Goal: Task Accomplishment & Management: Complete application form

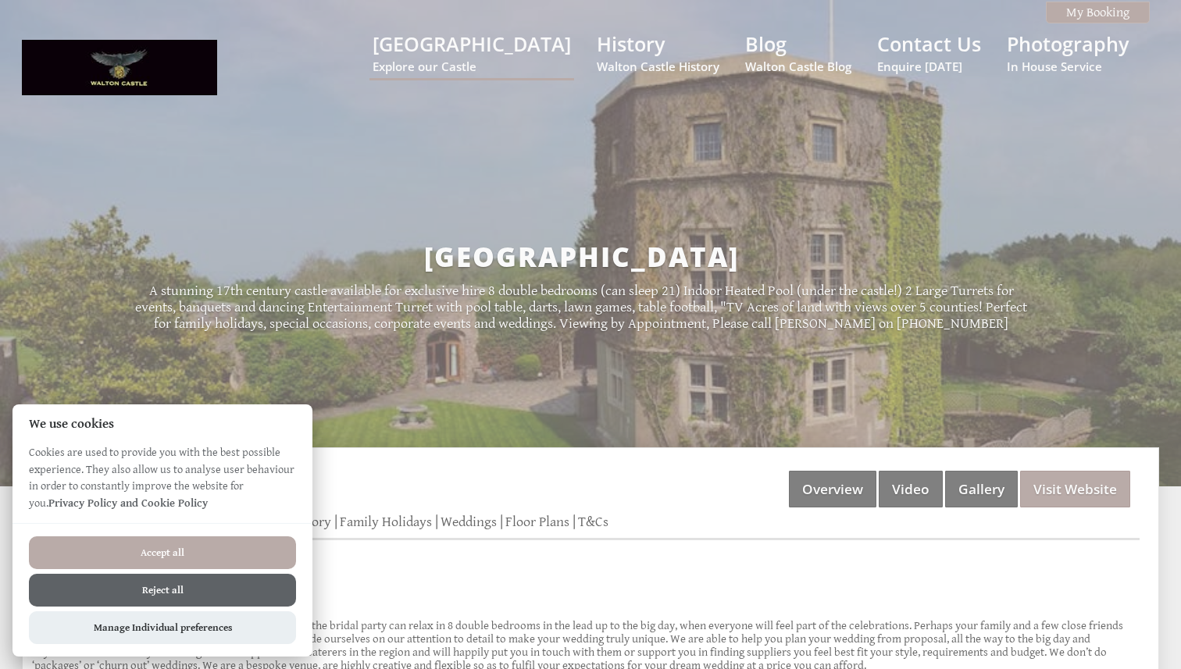
click at [212, 539] on button "Accept all" at bounding box center [162, 553] width 267 height 33
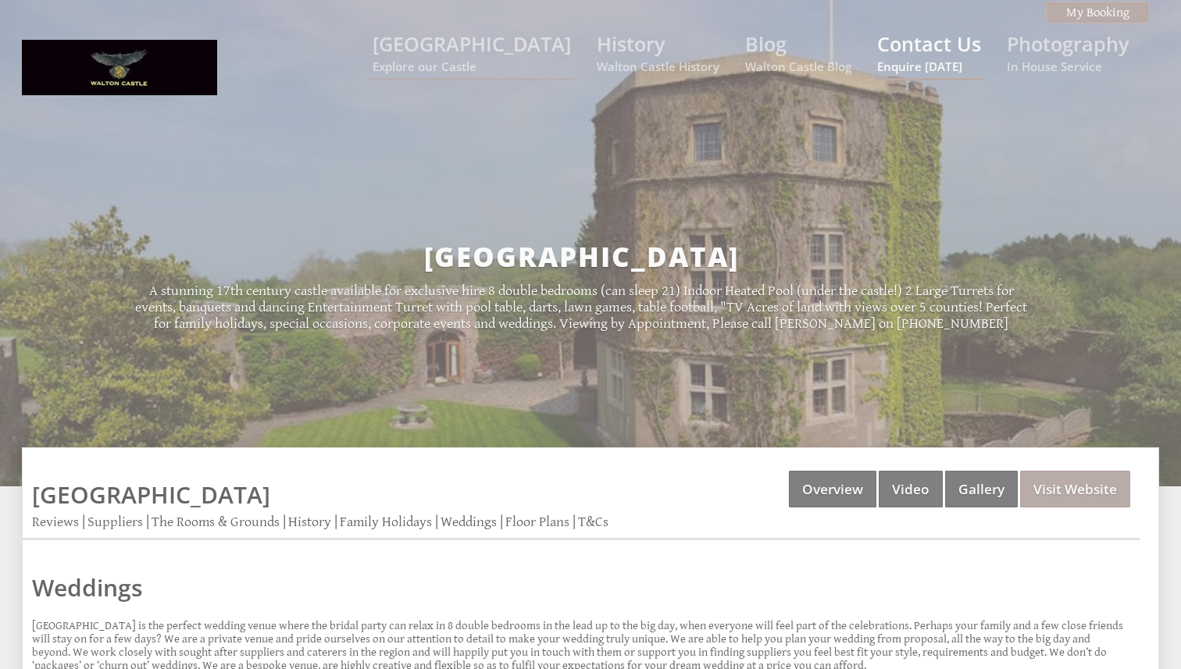
click at [913, 51] on link "Contact Us Enquire [DATE]" at bounding box center [929, 52] width 104 height 44
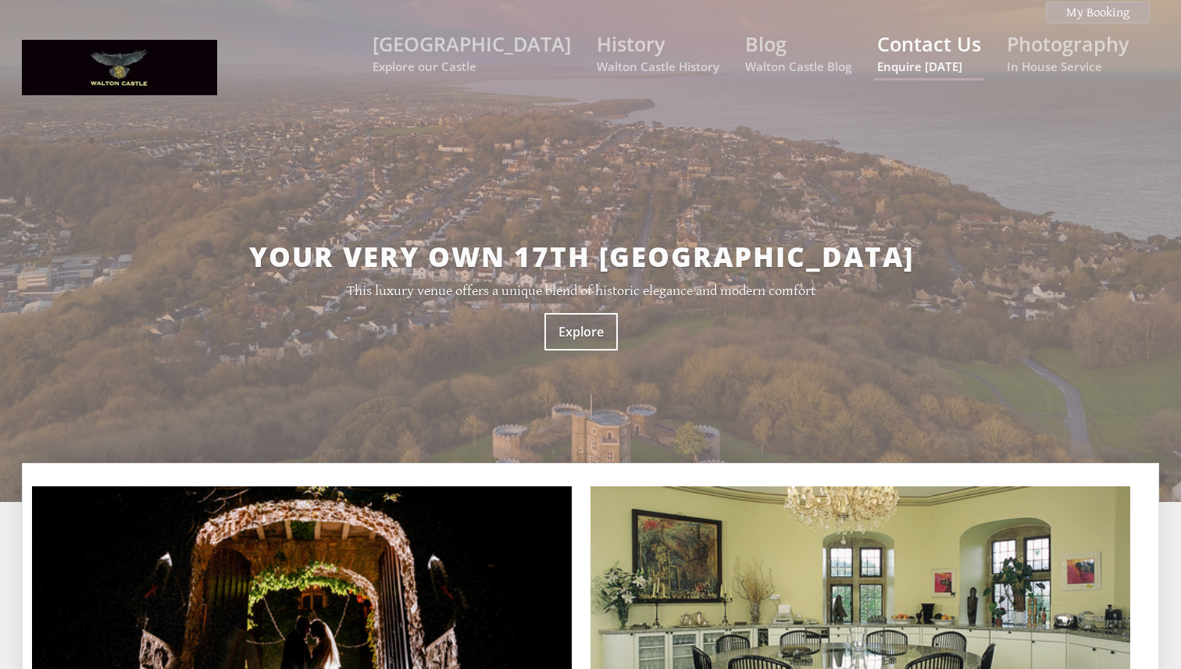
click at [890, 57] on link "Contact Us Enquire today" at bounding box center [929, 52] width 104 height 44
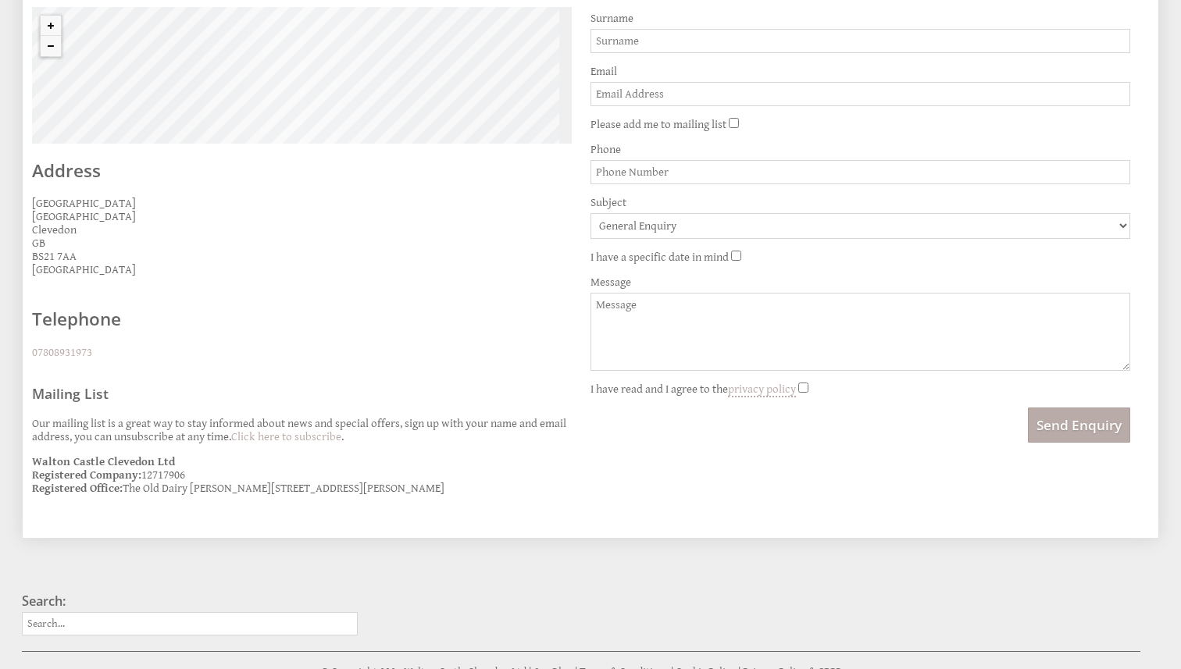
scroll to position [658, 0]
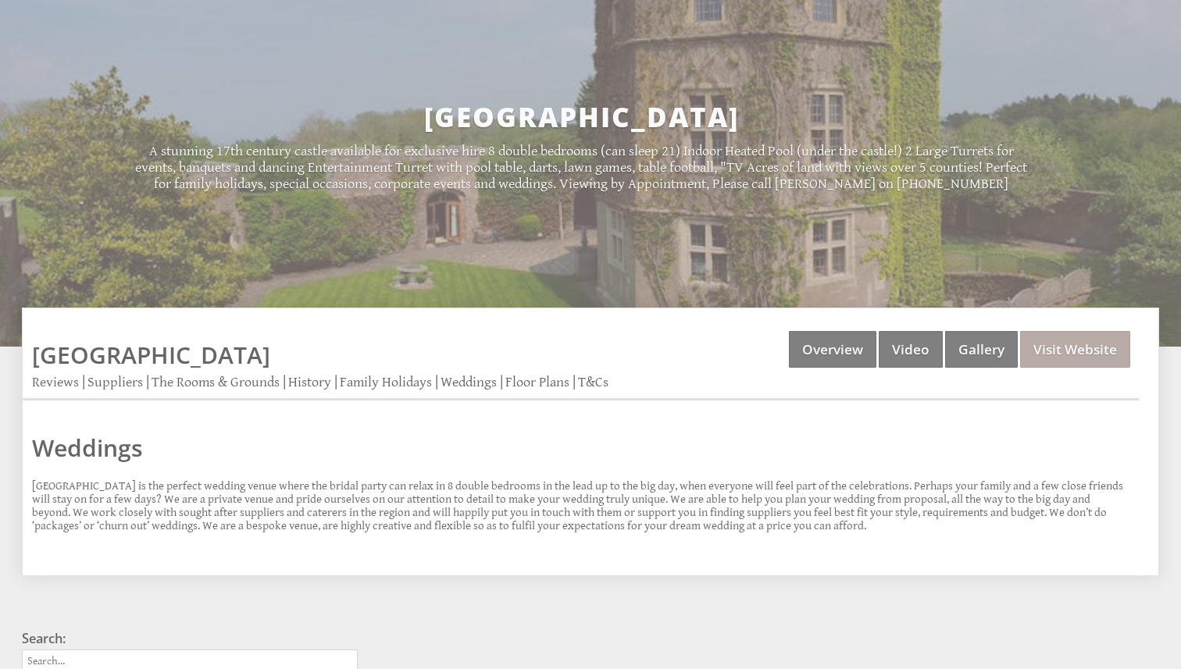
scroll to position [155, 0]
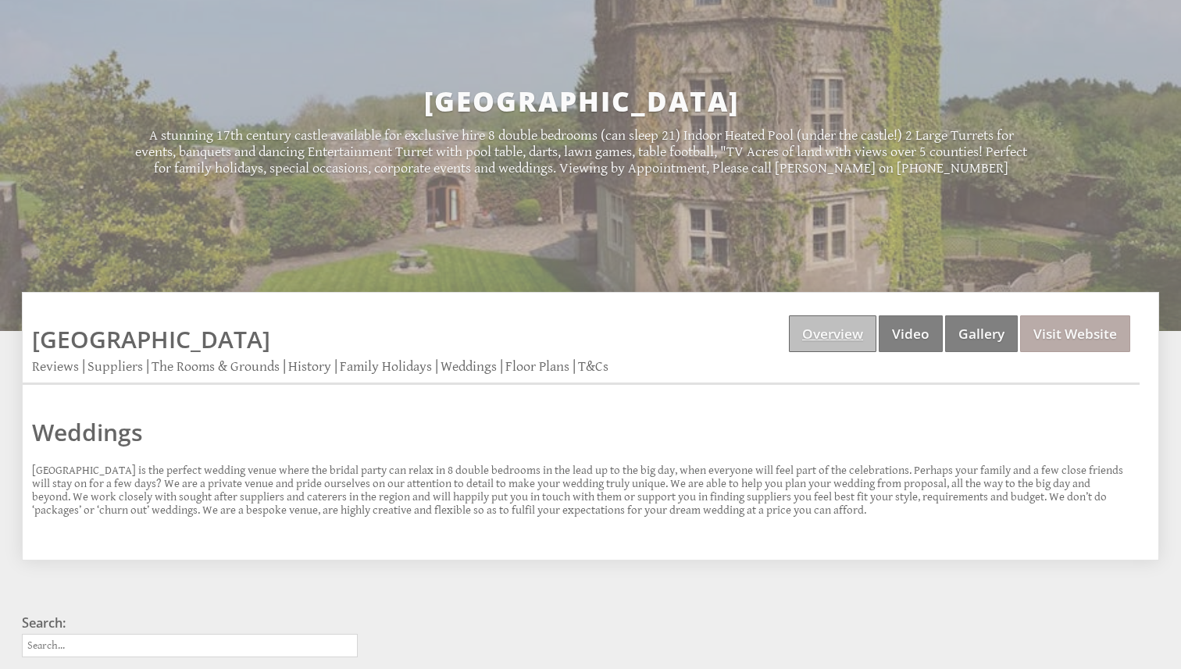
click at [814, 342] on link "Overview" at bounding box center [832, 334] width 87 height 37
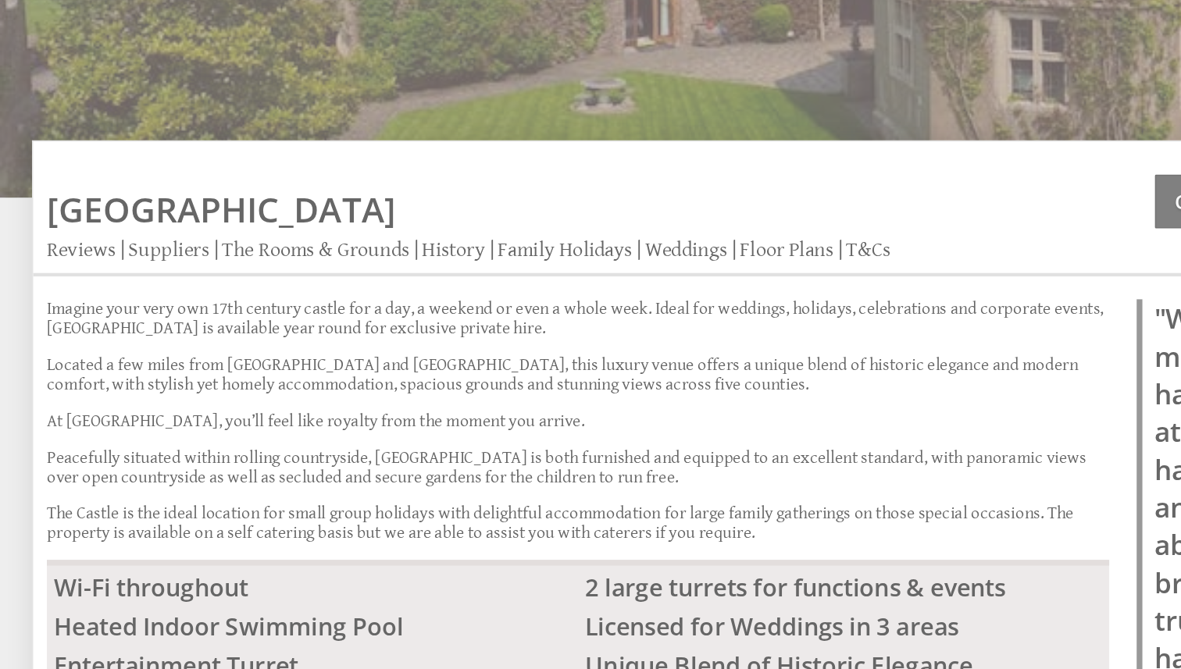
scroll to position [281, 0]
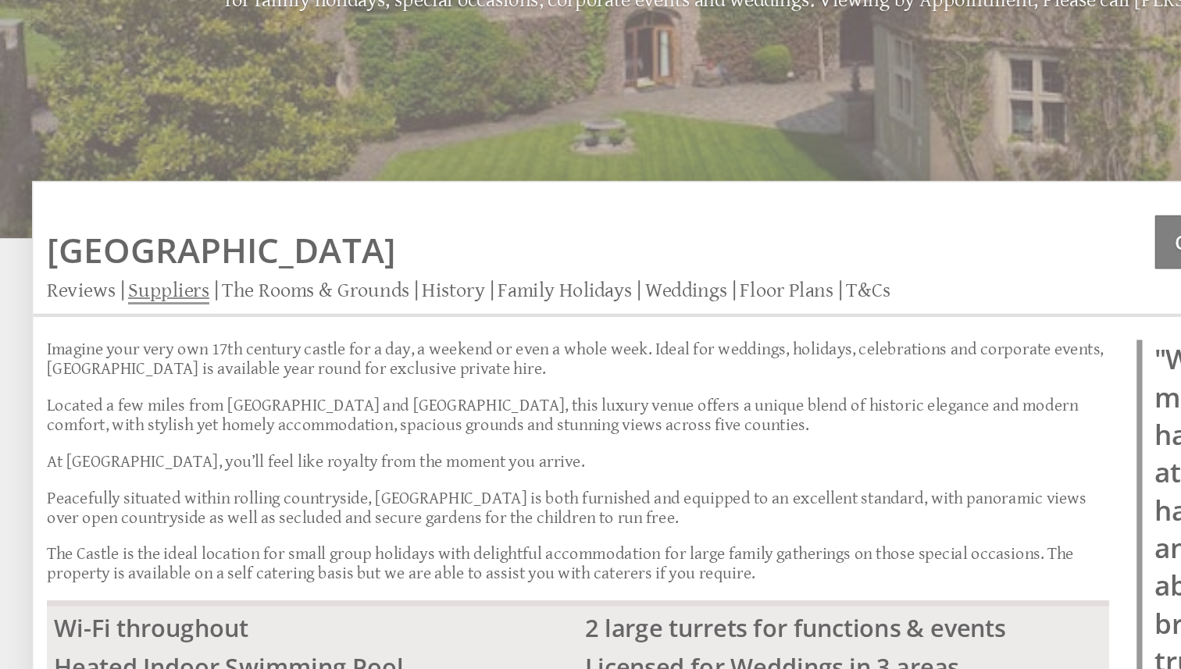
click at [115, 243] on link "Suppliers" at bounding box center [114, 242] width 55 height 18
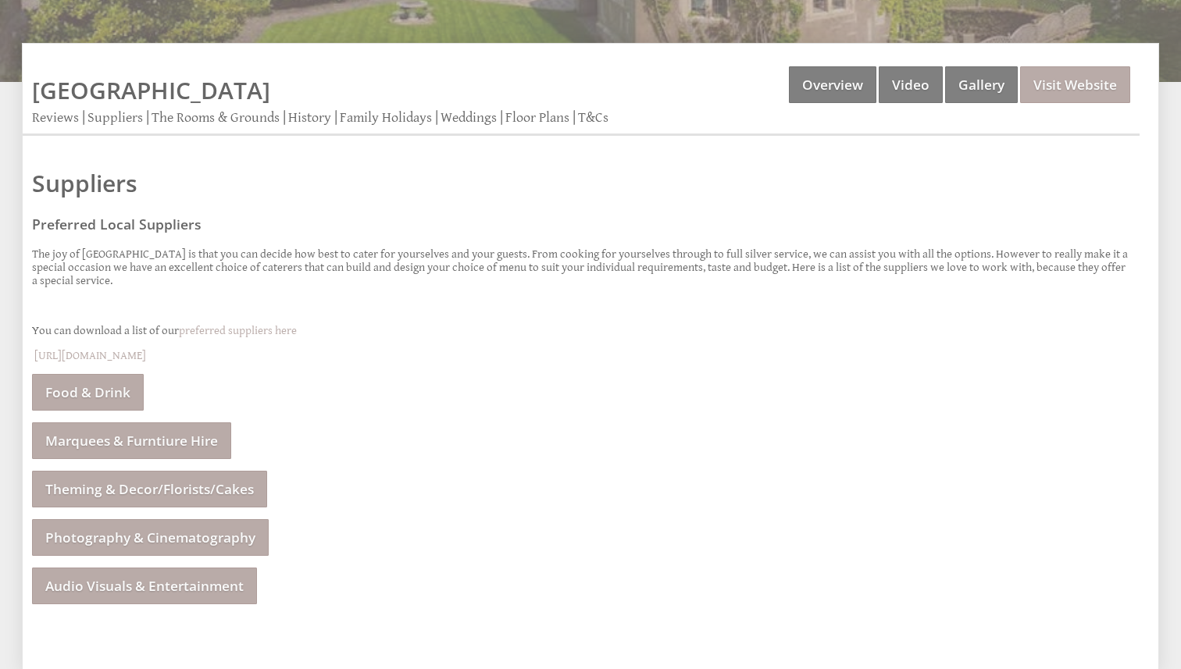
scroll to position [390, 0]
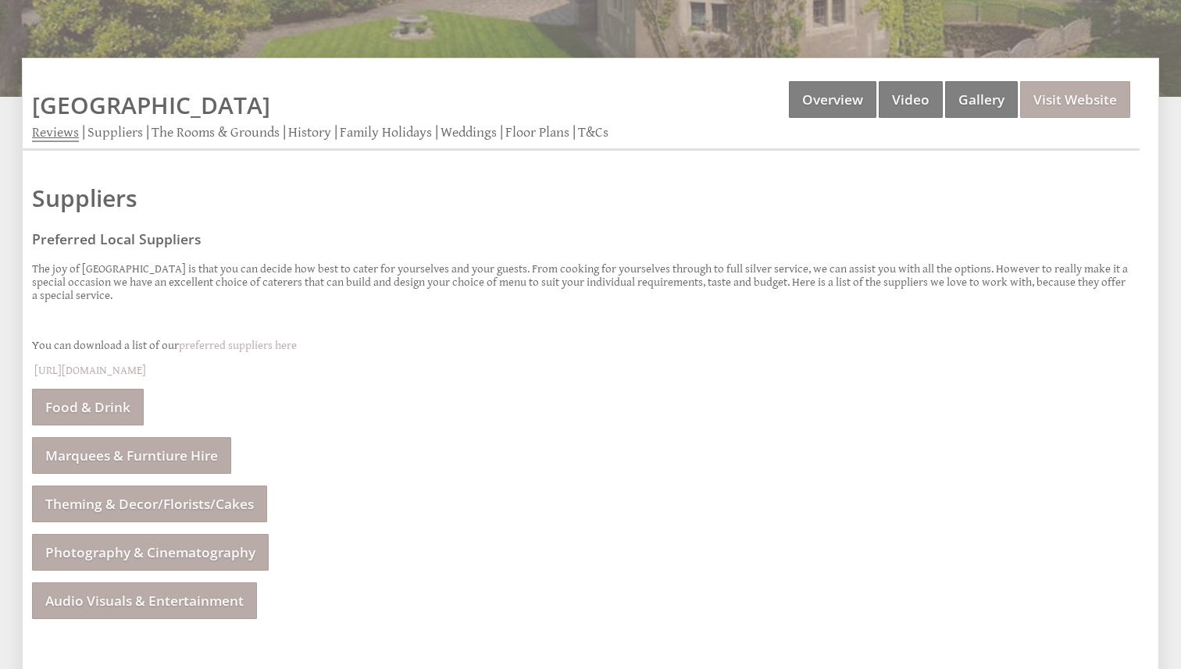
click at [57, 135] on link "Reviews" at bounding box center [55, 133] width 47 height 18
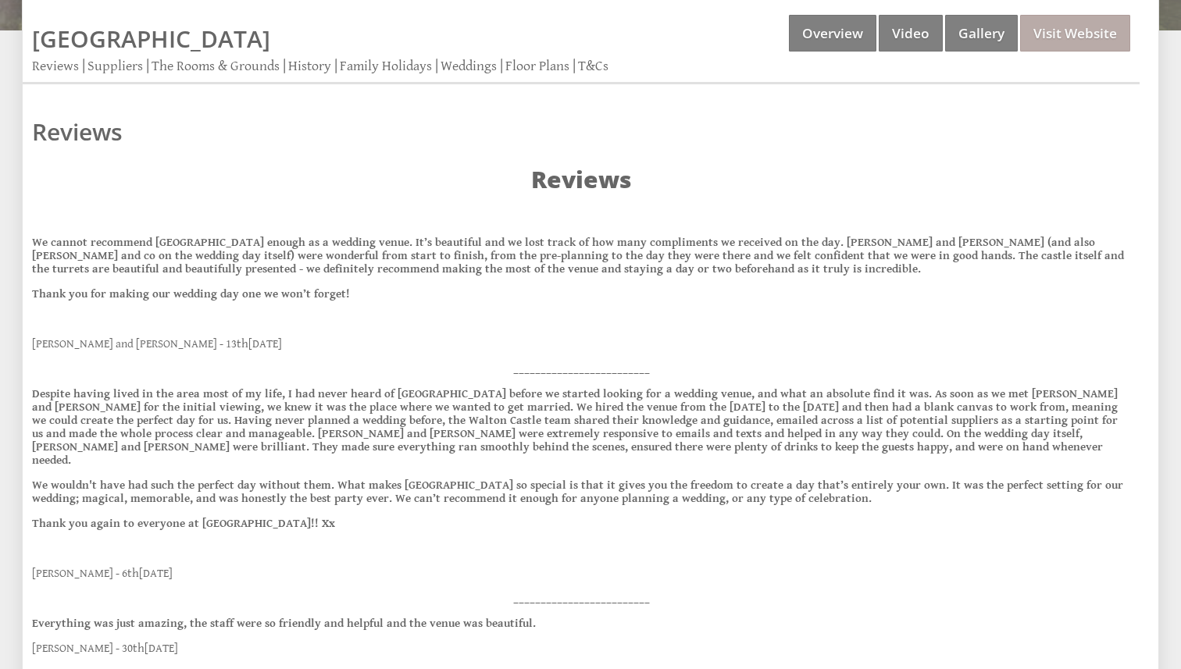
scroll to position [460, 0]
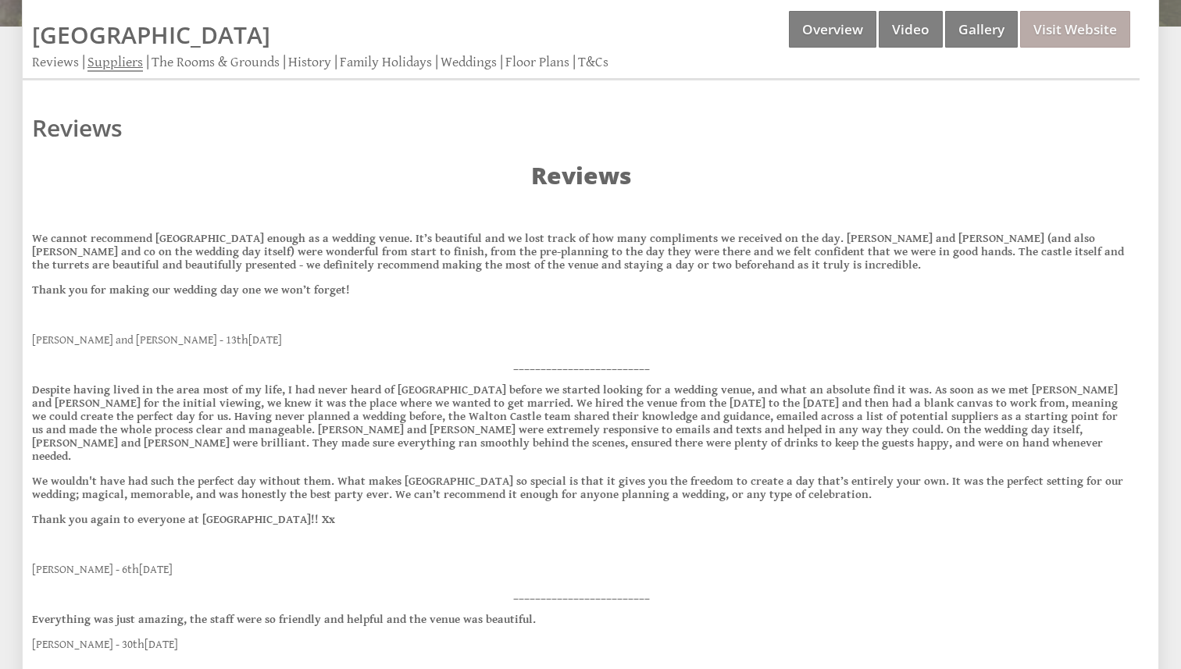
click at [117, 64] on link "Suppliers" at bounding box center [114, 63] width 55 height 18
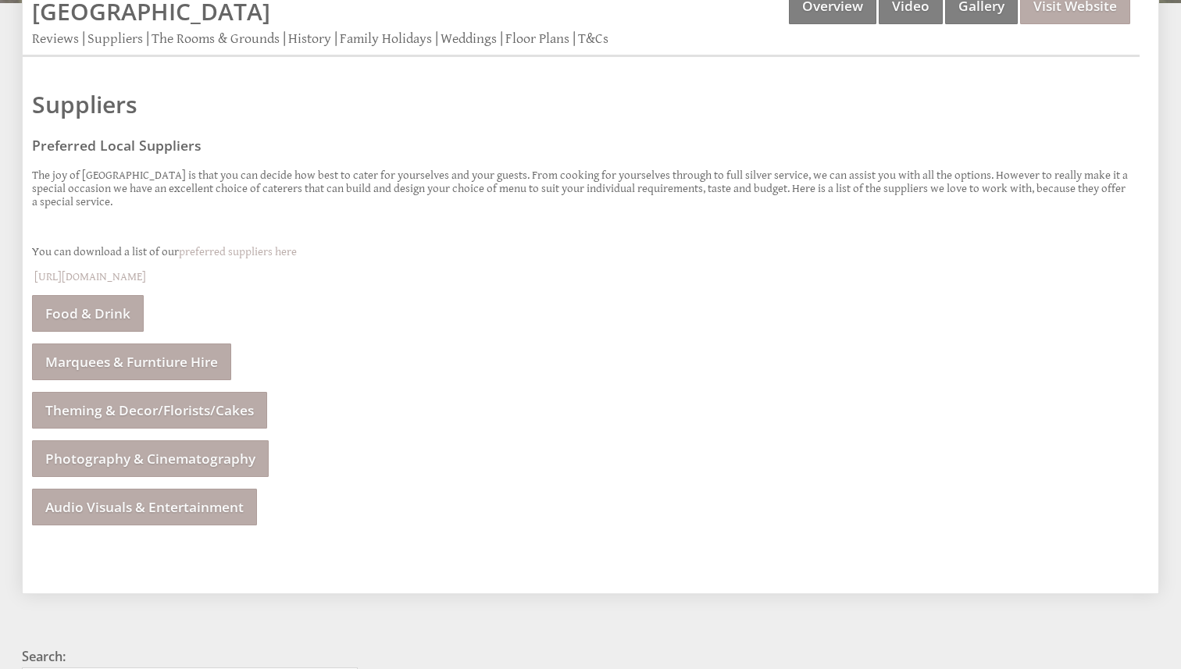
scroll to position [483, 0]
click at [218, 44] on link "The Rooms & Grounds" at bounding box center [216, 40] width 128 height 18
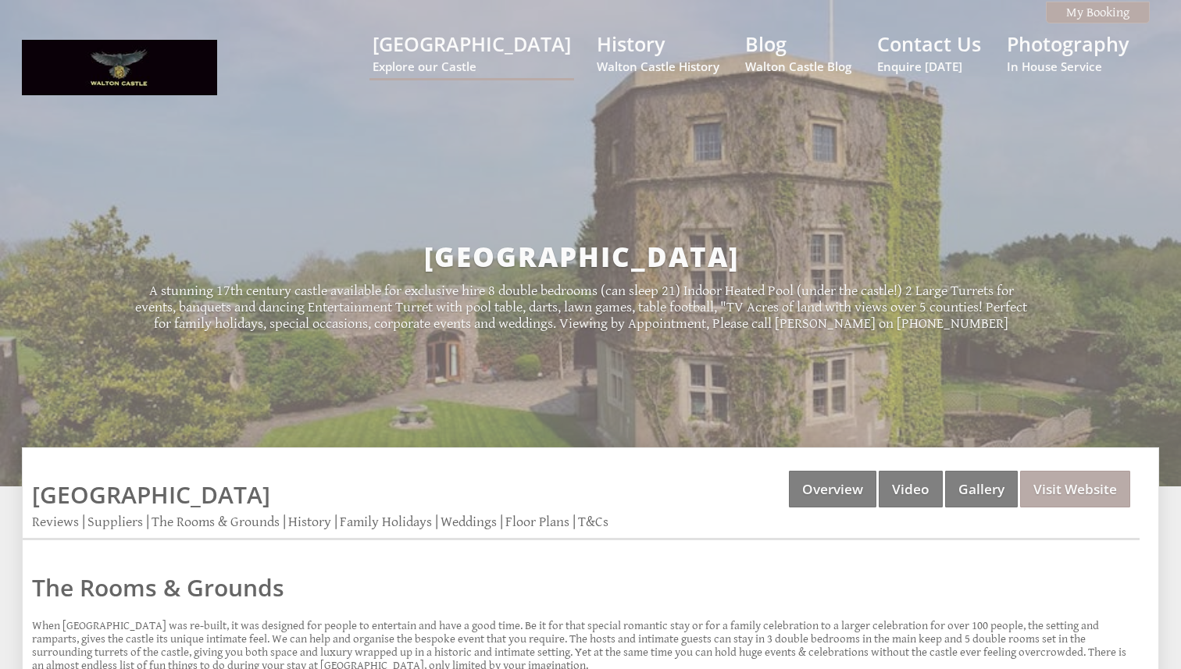
scroll to position [351, 0]
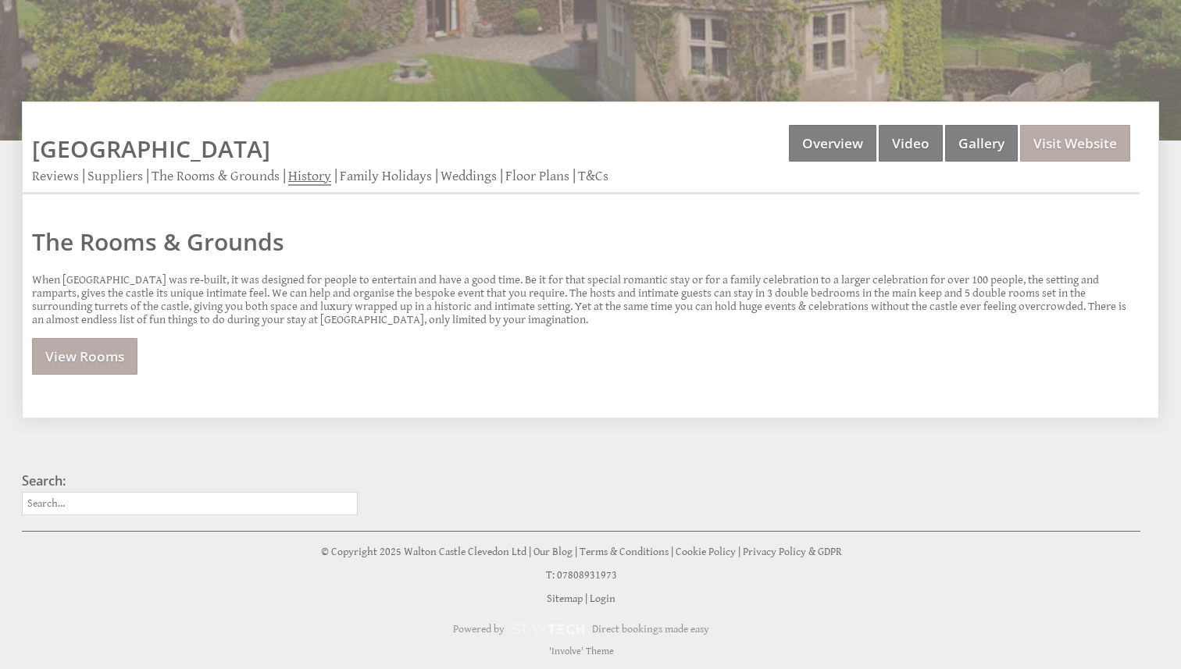
click at [303, 169] on link "History" at bounding box center [309, 177] width 43 height 18
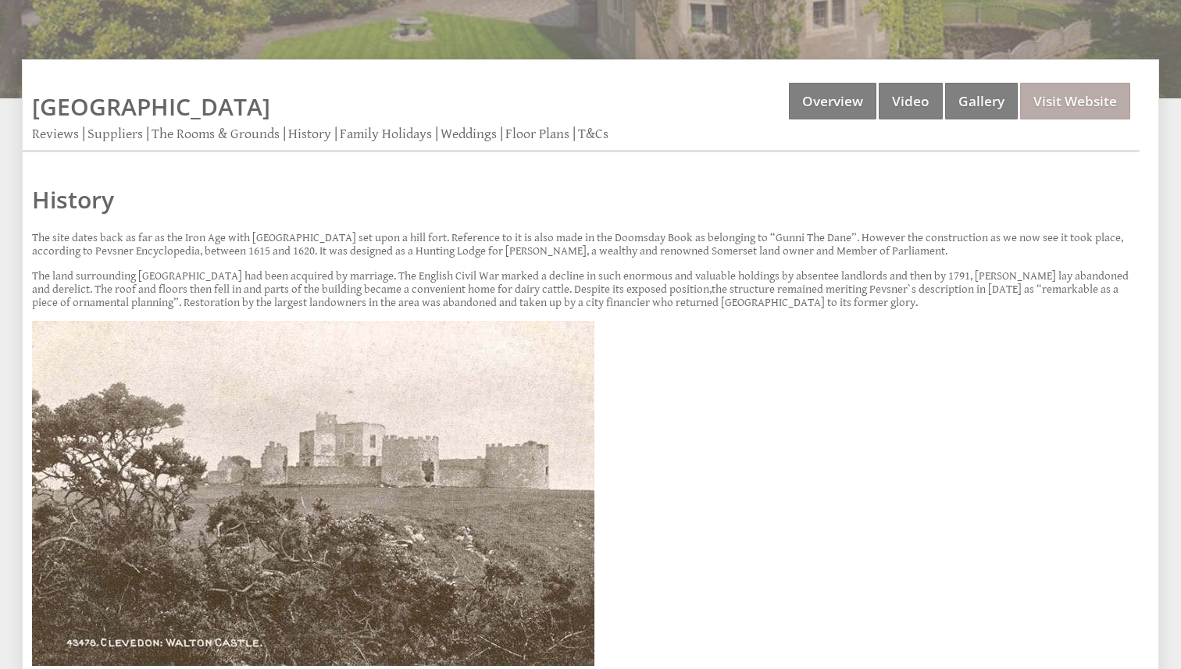
scroll to position [393, 0]
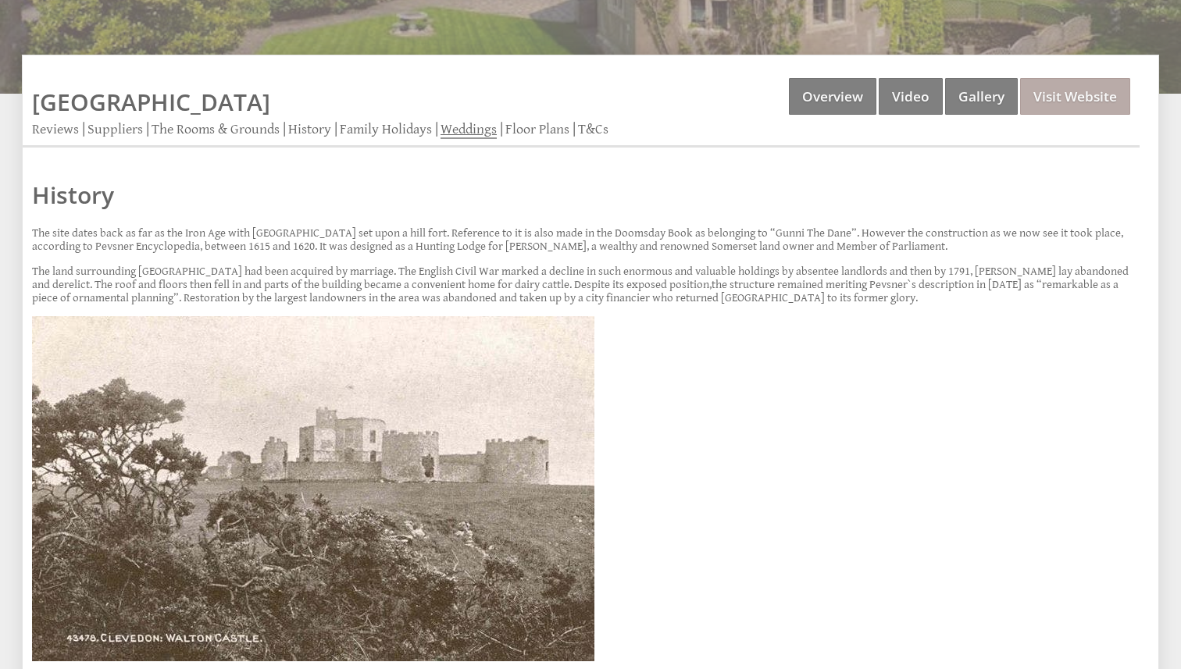
click at [483, 127] on link "Weddings" at bounding box center [469, 130] width 56 height 18
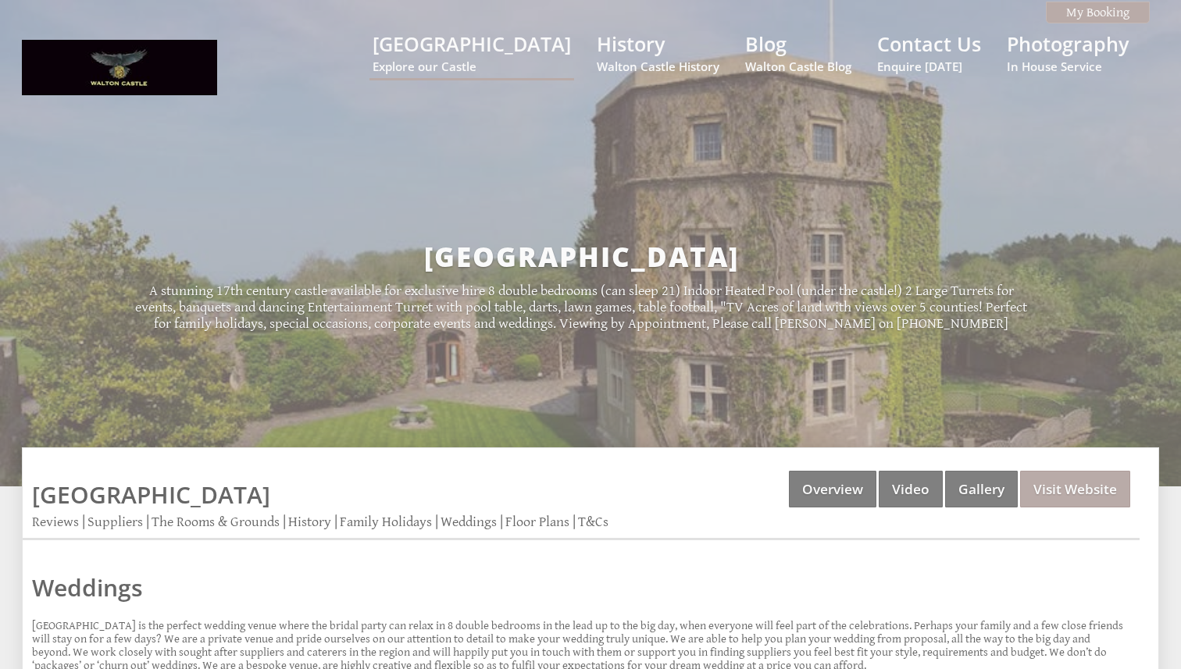
scroll to position [303, 0]
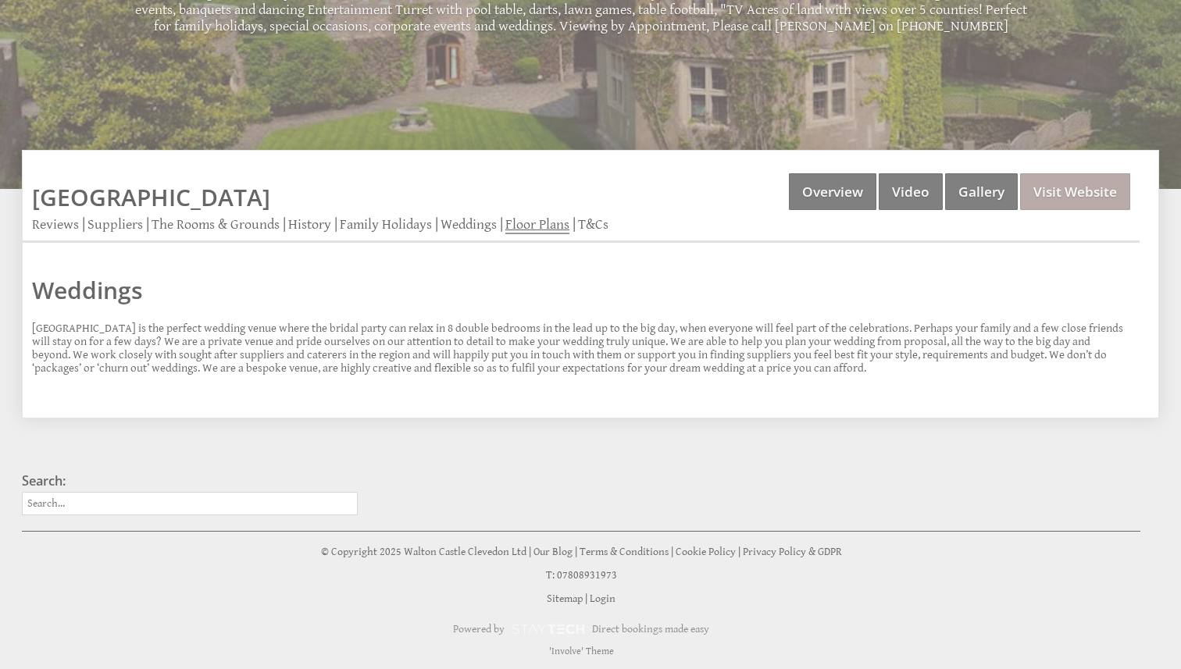
click at [538, 225] on link "Floor Plans" at bounding box center [537, 225] width 64 height 18
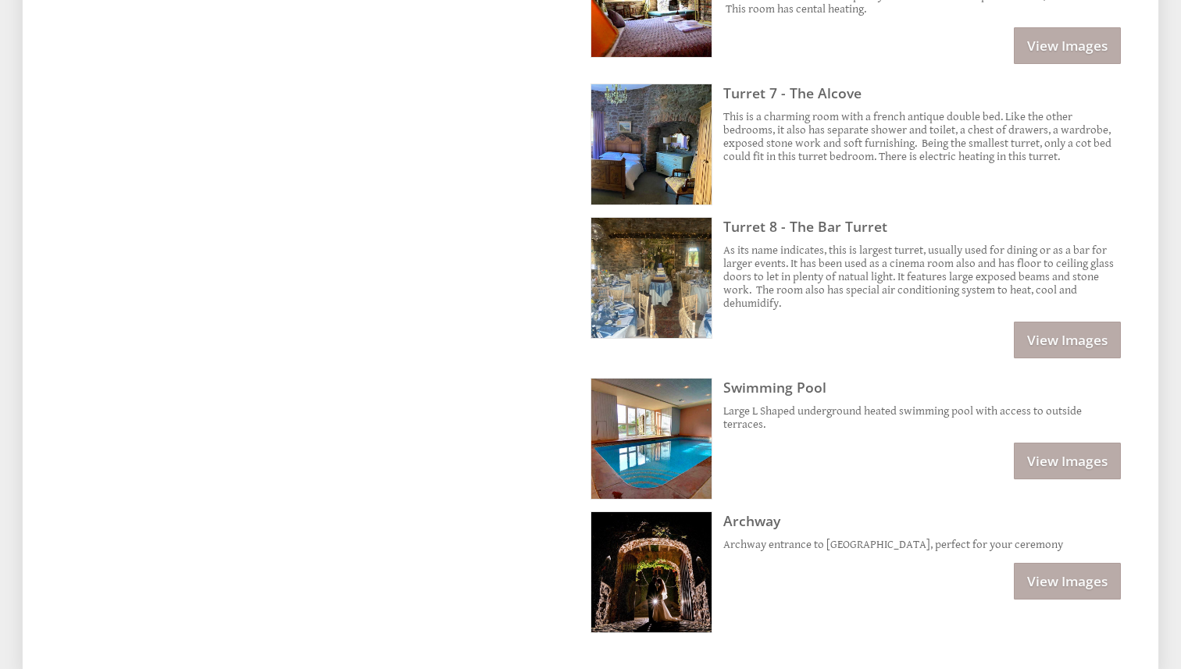
scroll to position [2107, 0]
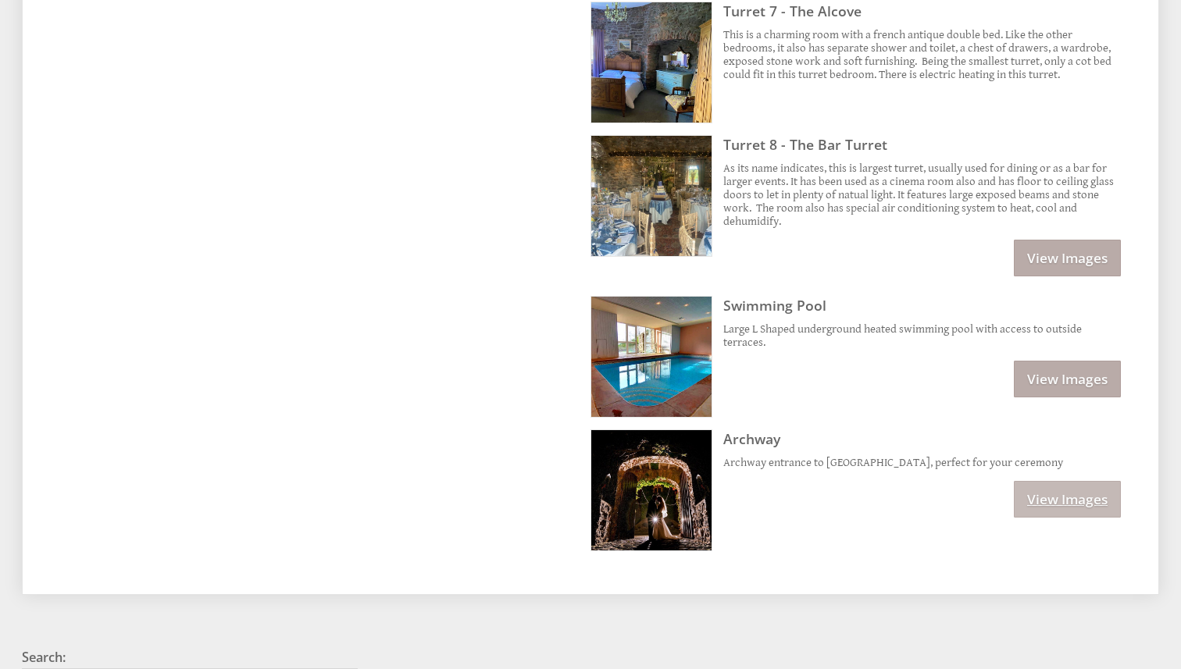
click at [1034, 493] on link "View Images" at bounding box center [1067, 499] width 107 height 37
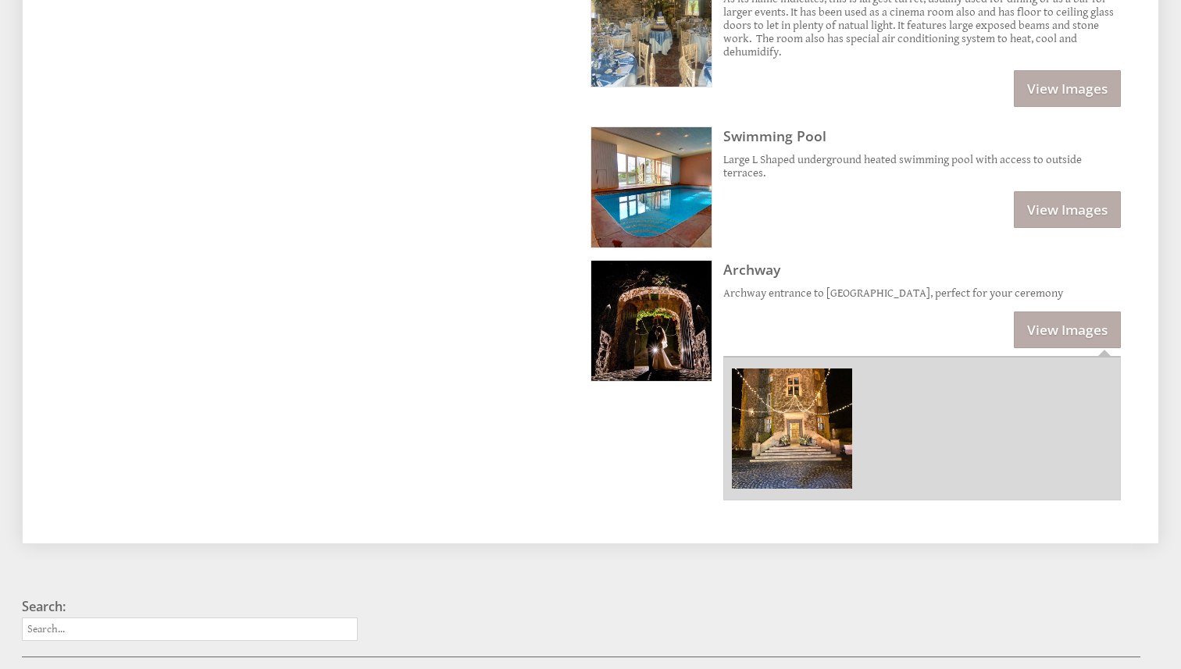
scroll to position [2311, 0]
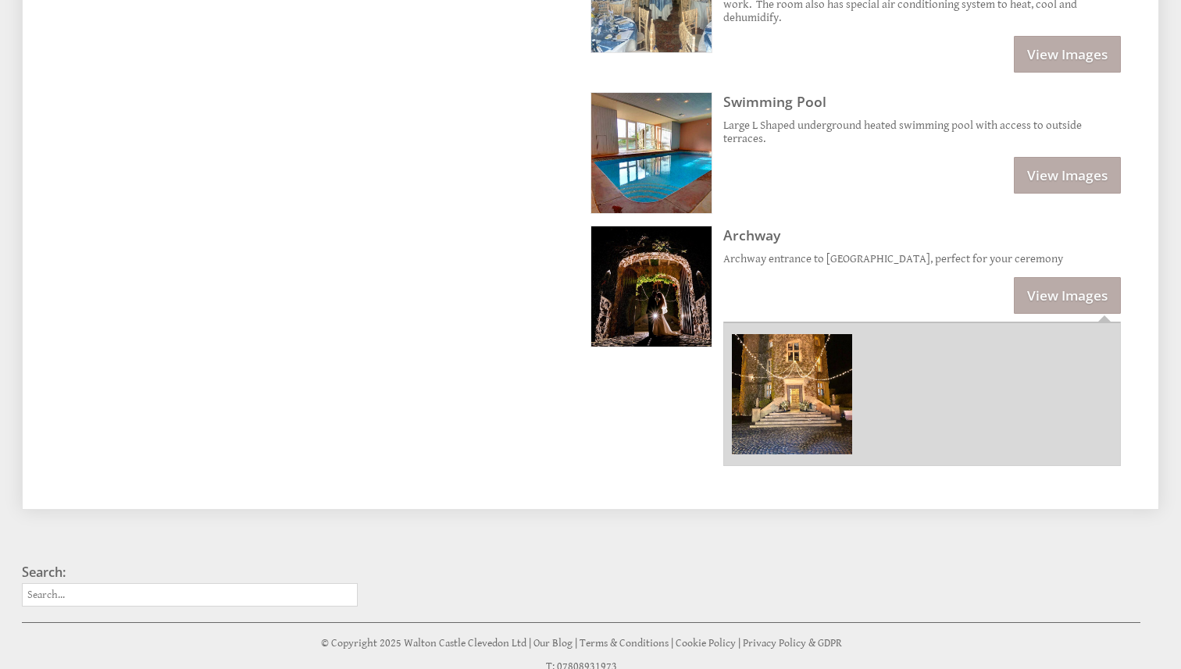
click at [802, 388] on img at bounding box center [792, 394] width 120 height 120
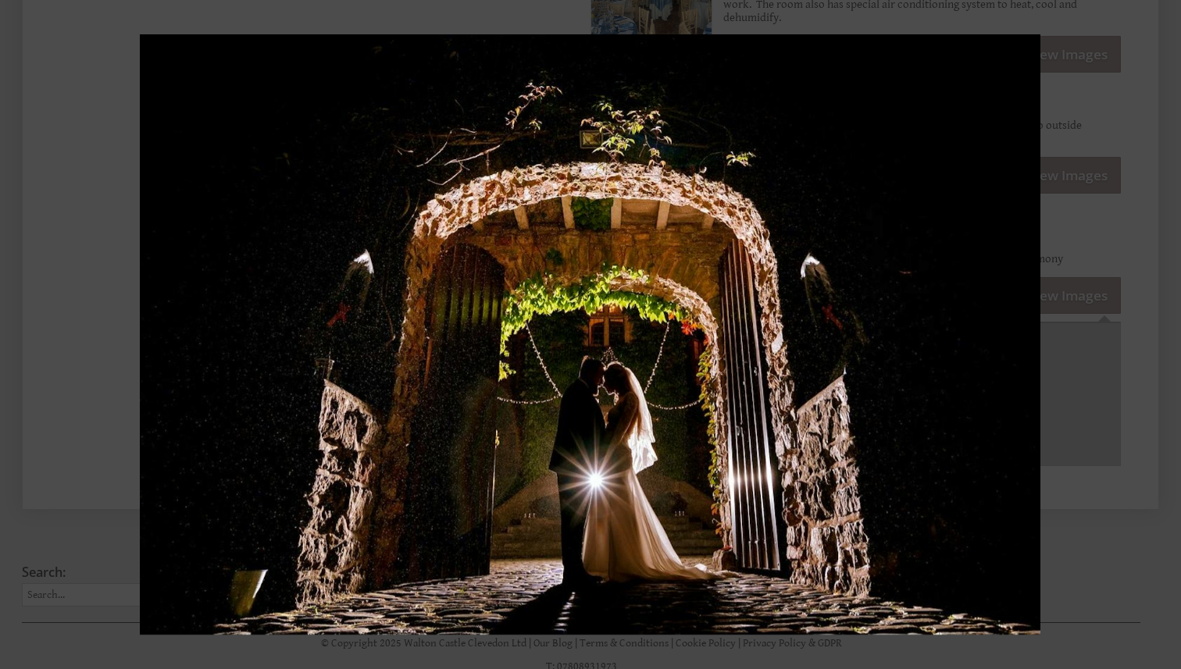
scroll to position [2390, 0]
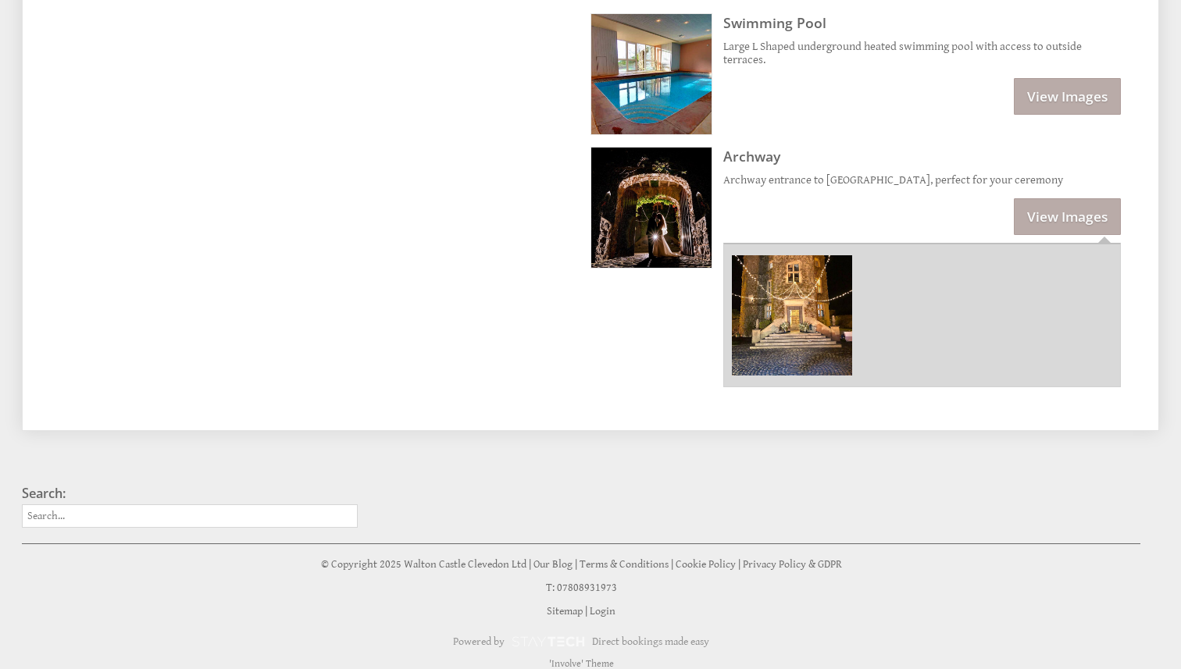
click at [609, 305] on li "ARCH Archway Archway entrance to Walton Castle, perfect for your ceremony View …" at bounding box center [855, 267] width 530 height 241
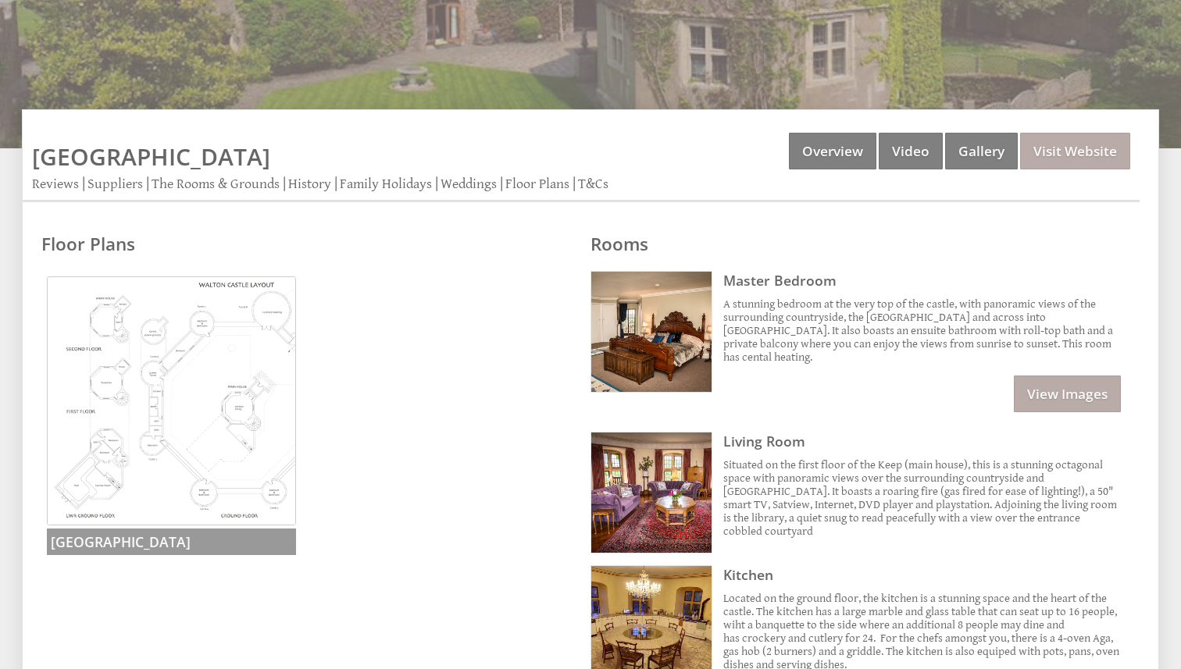
scroll to position [351, 0]
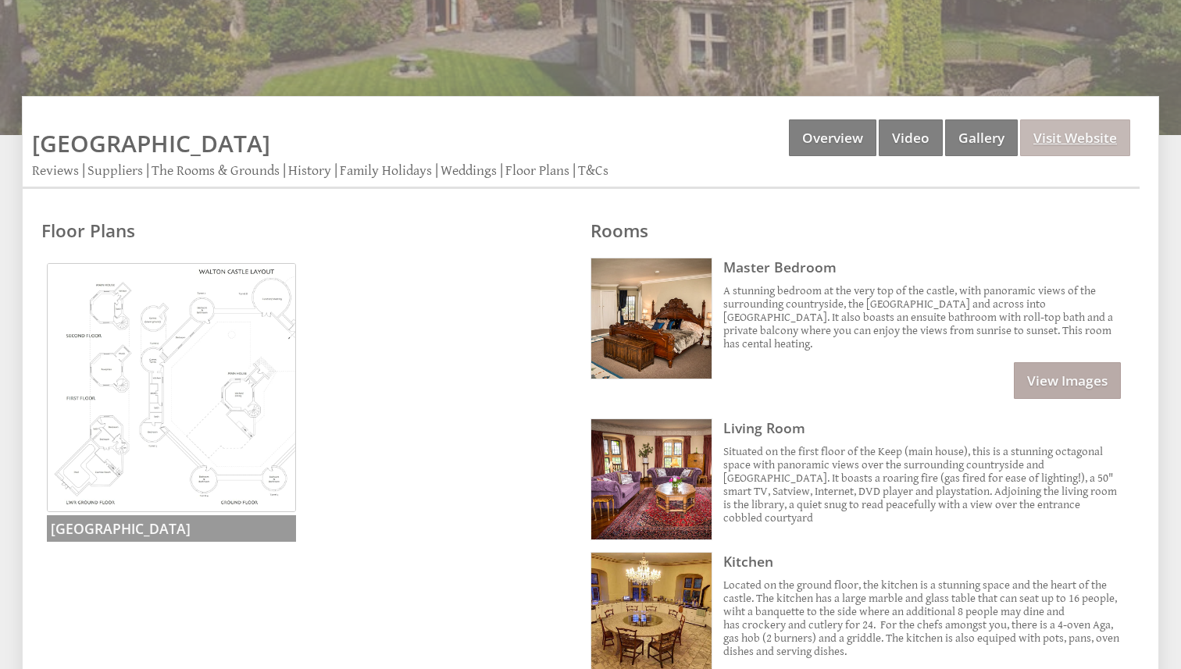
click at [1065, 156] on link "Visit Website" at bounding box center [1075, 138] width 110 height 37
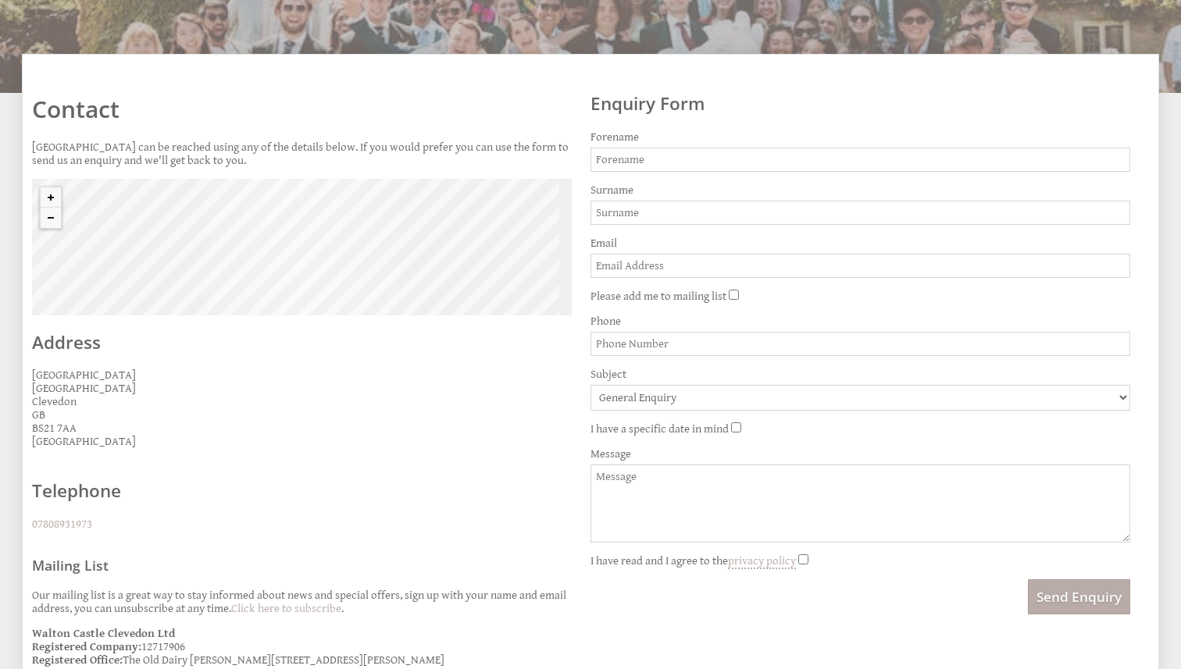
scroll to position [359, 0]
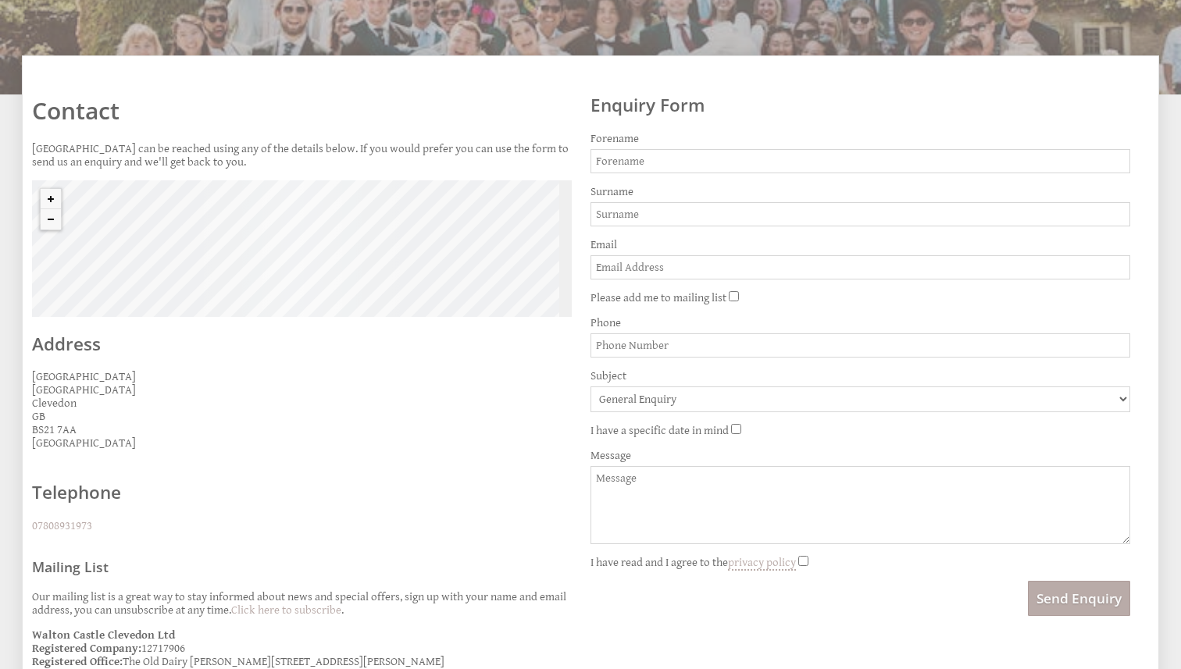
scroll to position [351, 0]
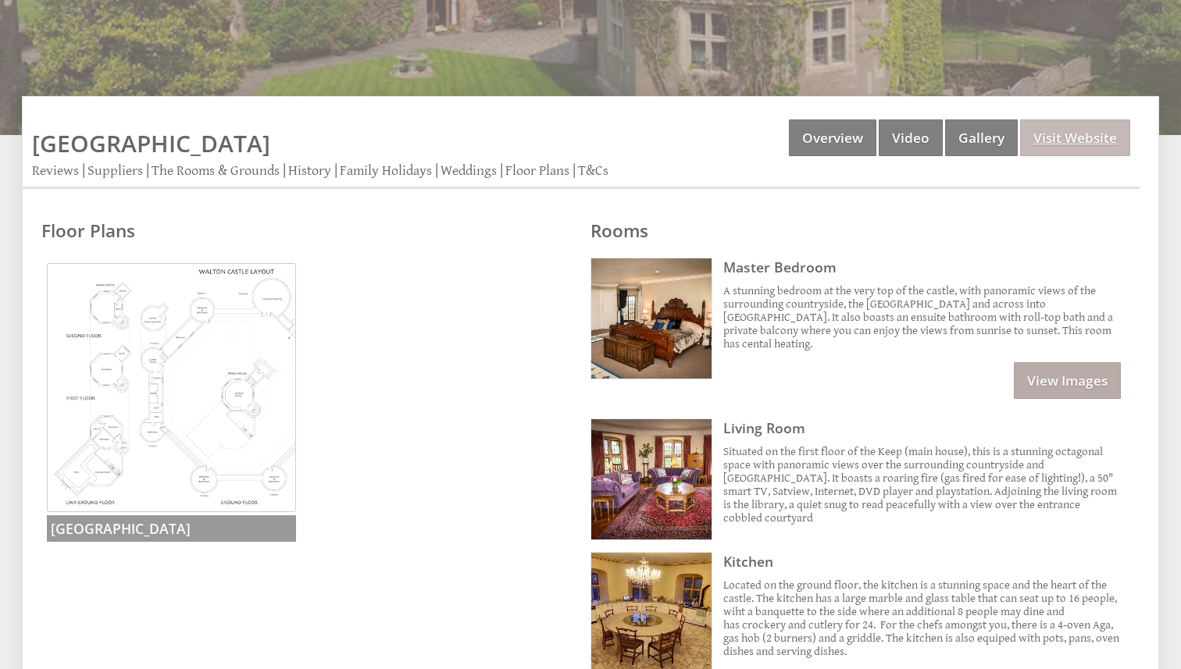
click at [1066, 134] on link "Visit Website" at bounding box center [1075, 138] width 110 height 37
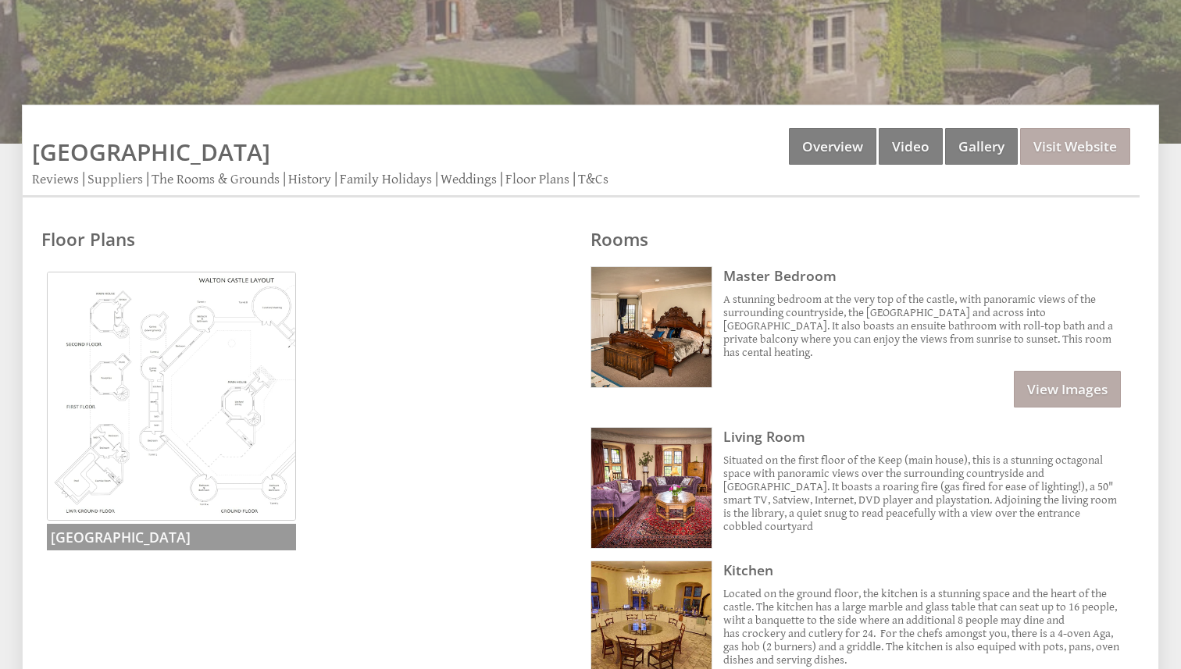
scroll to position [314, 0]
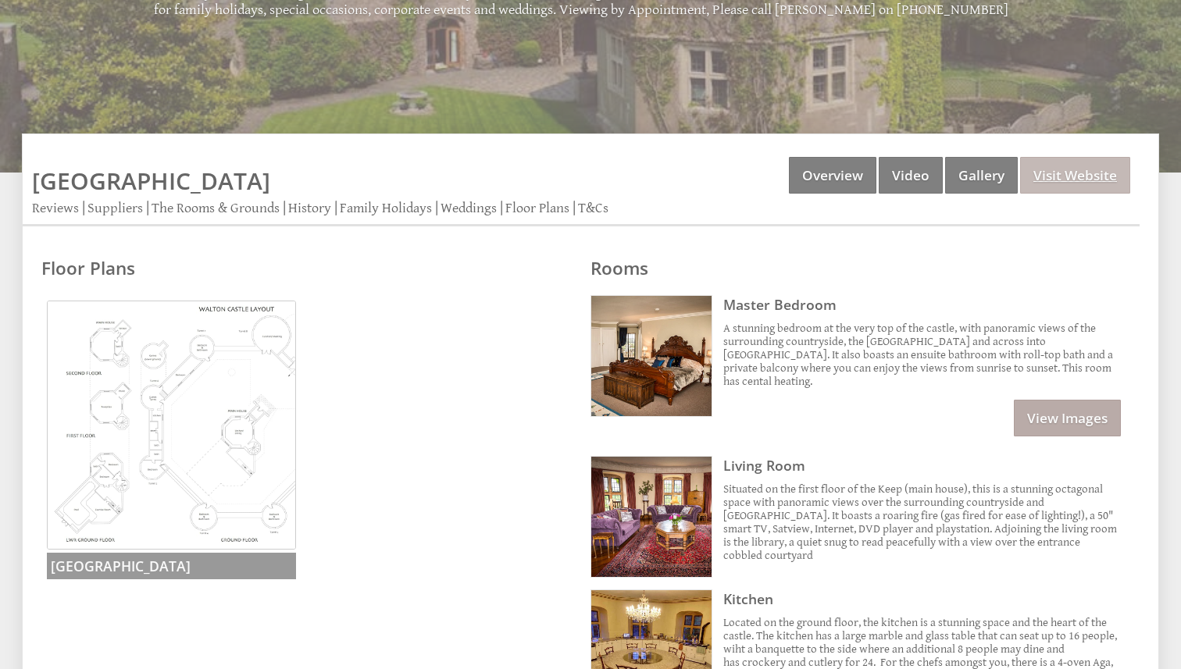
click at [1072, 191] on link "Visit Website" at bounding box center [1075, 175] width 110 height 37
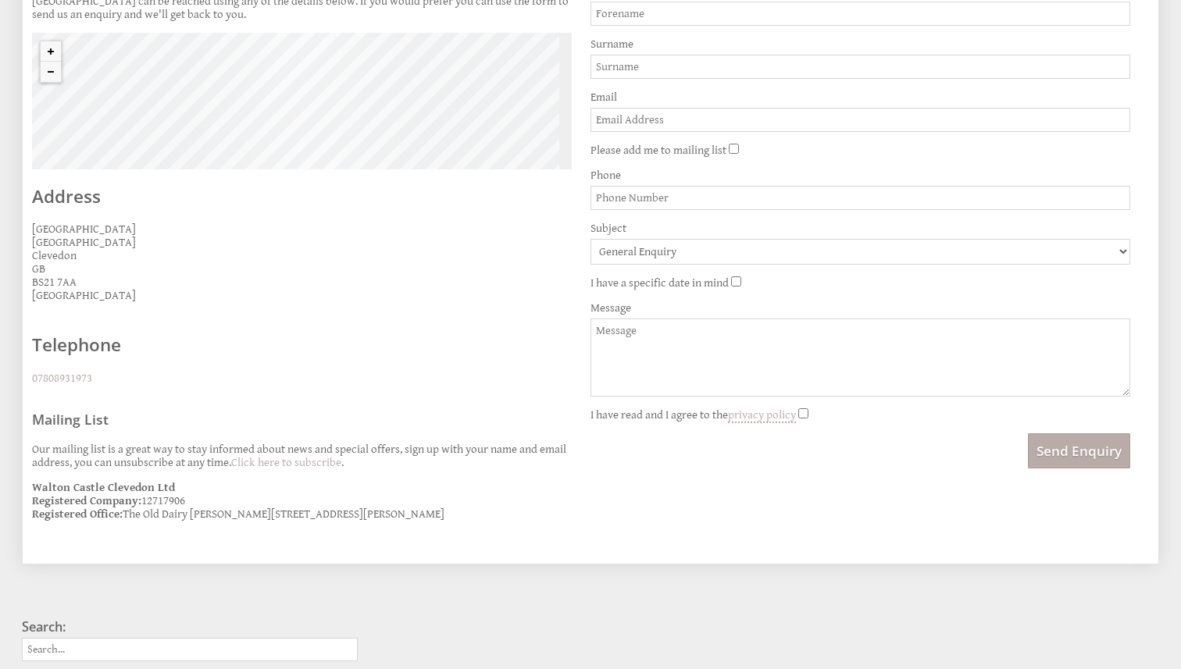
scroll to position [523, 0]
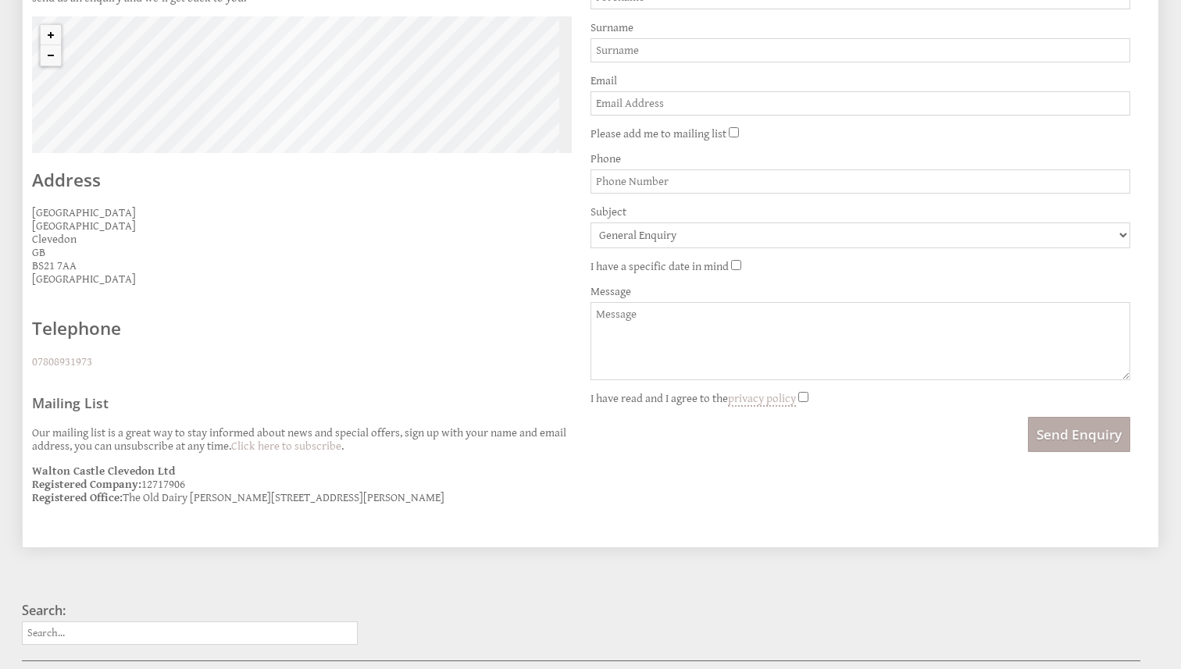
click at [745, 330] on textarea "Message" at bounding box center [860, 341] width 540 height 78
paste textarea "Hello, This message is to let you know a bit more information on what we are pl…"
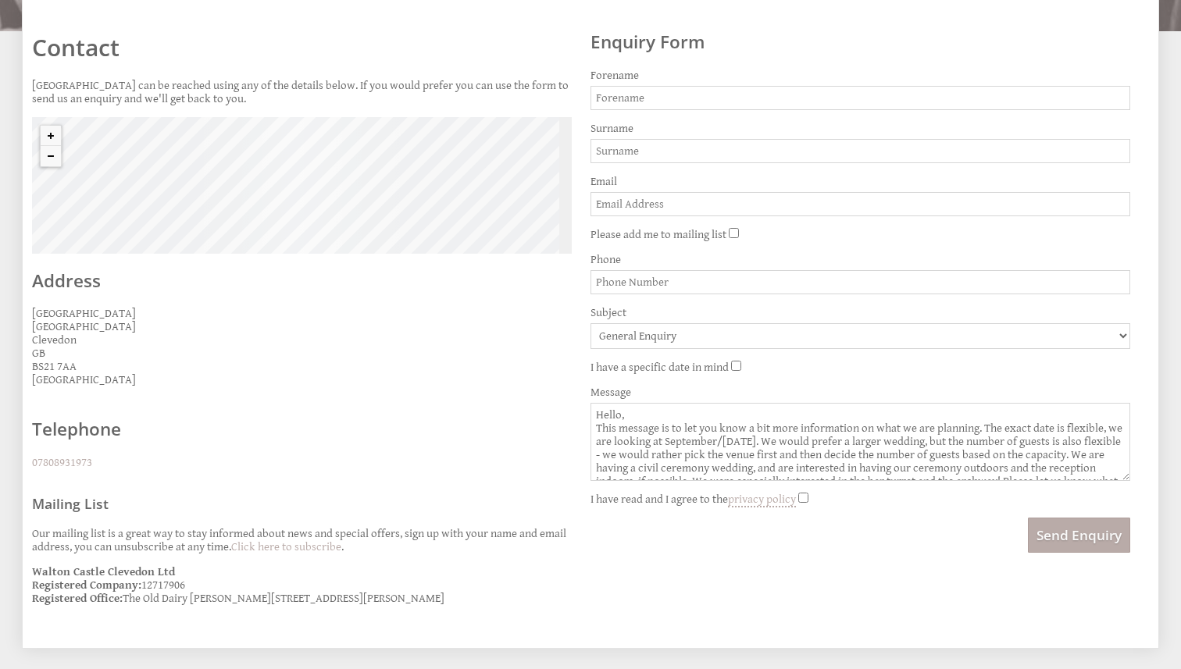
scroll to position [420, 0]
type textarea "Hello, This message is to let you know a bit more information on what we are pl…"
click at [645, 335] on select "General Enquiry Walton Castle" at bounding box center [860, 339] width 540 height 26
select select "106"
click at [590, 326] on select "General Enquiry Walton Castle" at bounding box center [860, 339] width 540 height 26
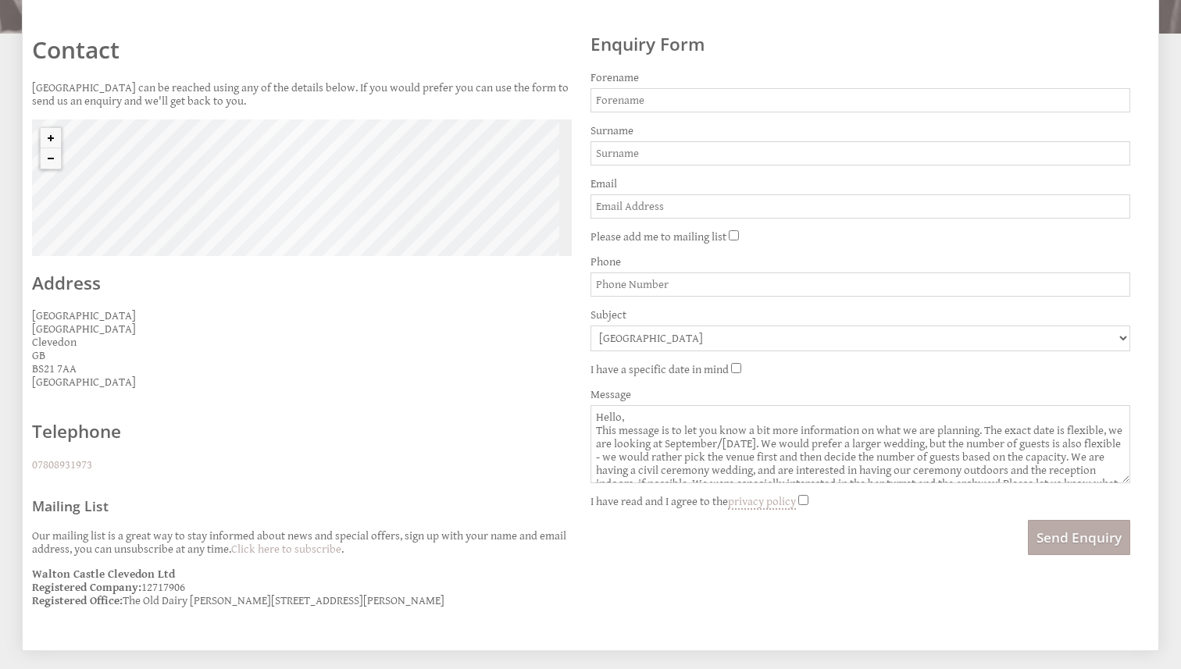
drag, startPoint x: 741, startPoint y: 96, endPoint x: 760, endPoint y: 87, distance: 21.0
click at [757, 87] on div "Forename" at bounding box center [860, 91] width 540 height 41
type input "Harry"
type input "Smith"
type input "hsmith3590@outlook.com"
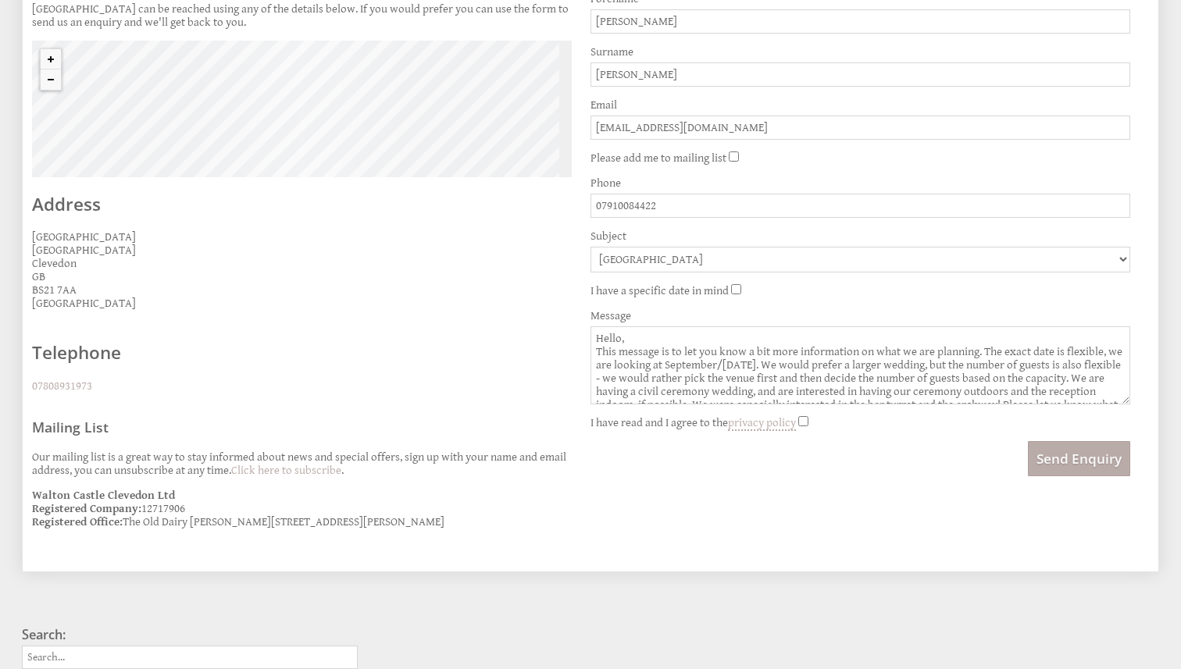
scroll to position [496, 0]
type input "07910084422"
click at [744, 298] on div "I have a specific date in mind" at bounding box center [860, 293] width 540 height 13
click at [739, 292] on input "I have a specific date in mind" at bounding box center [736, 292] width 10 height 10
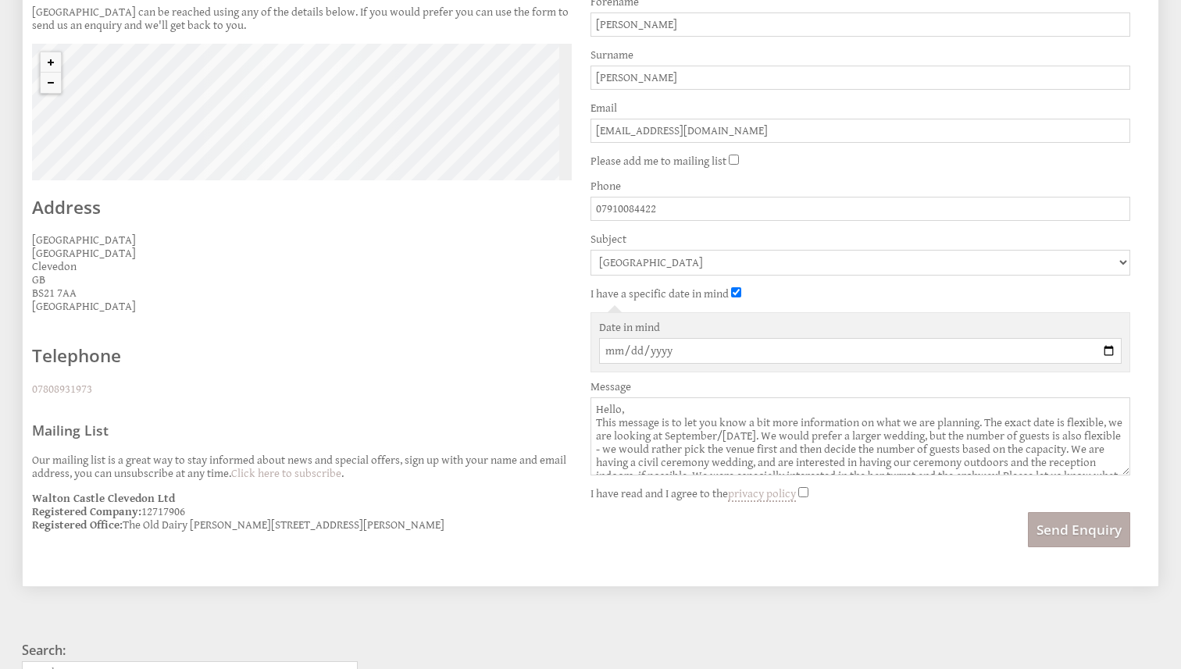
click at [715, 353] on input "Date in mind" at bounding box center [860, 351] width 523 height 26
click at [732, 293] on input "I have a specific date in mind" at bounding box center [736, 292] width 10 height 10
checkbox input "false"
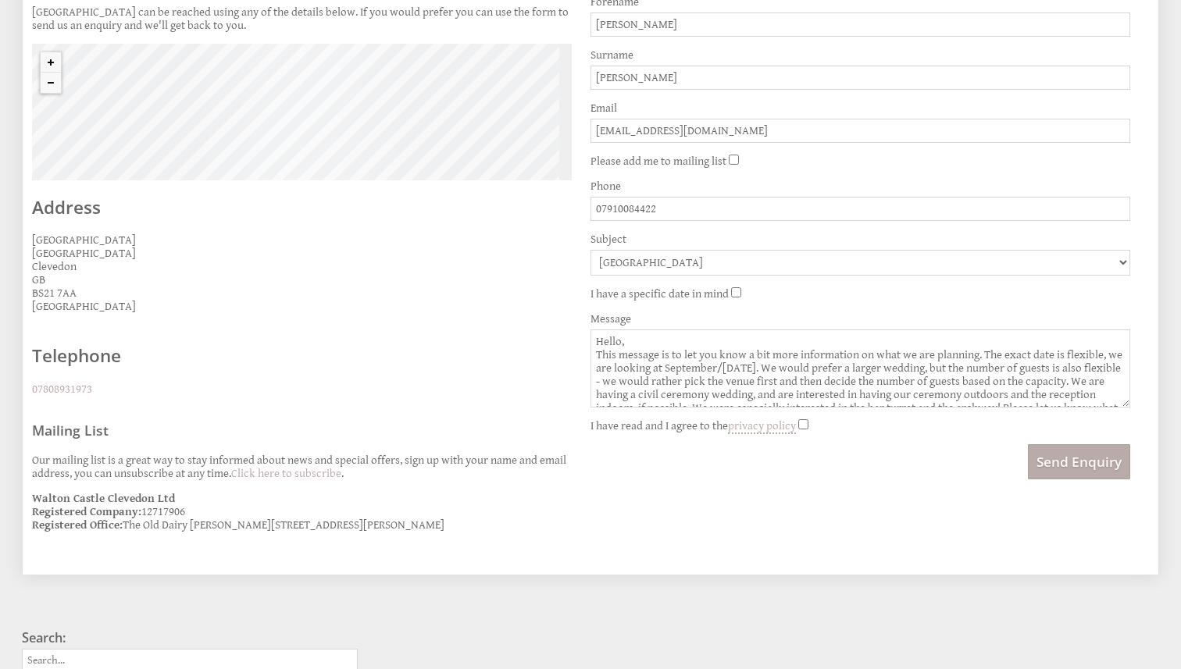
click at [808, 426] on input "I have read and I agree to the privacy policy" at bounding box center [803, 424] width 10 height 10
checkbox input "true"
click at [1054, 464] on button "Send Enquiry" at bounding box center [1079, 461] width 102 height 35
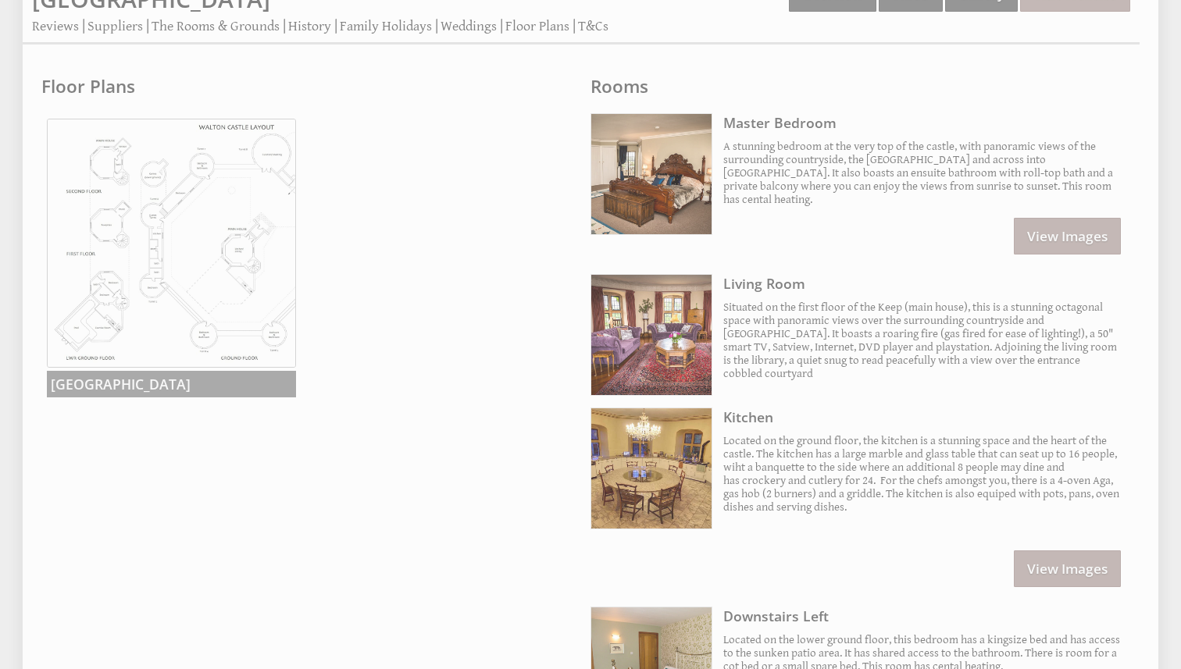
scroll to position [314, 0]
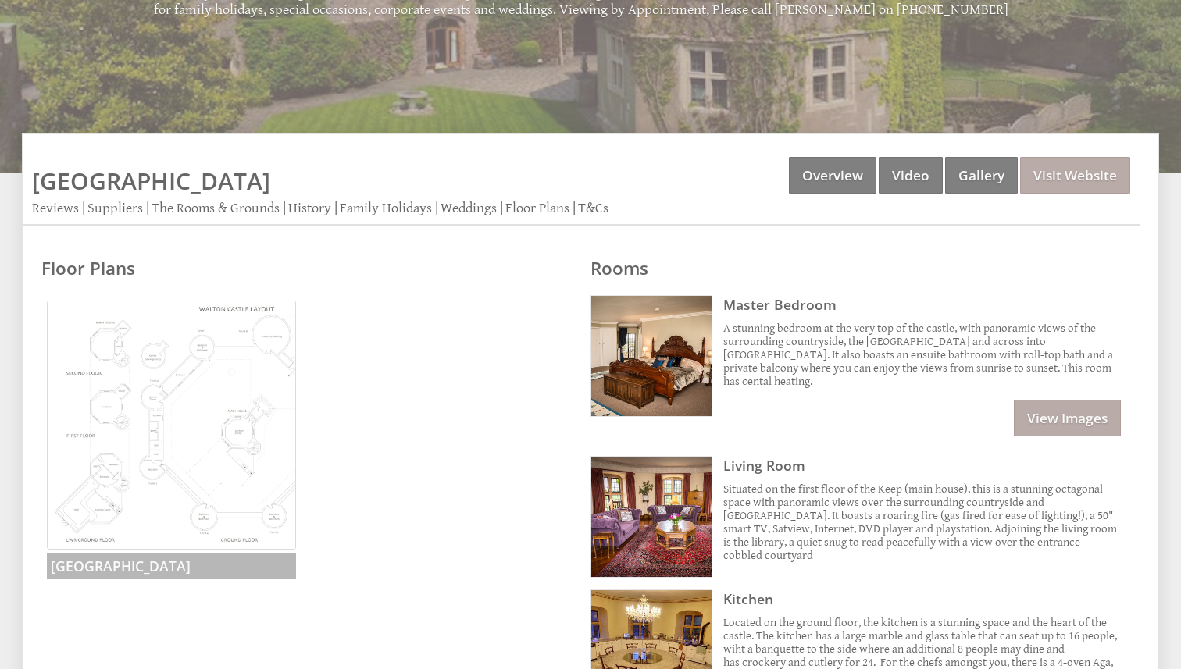
click at [141, 384] on img at bounding box center [171, 425] width 249 height 249
click at [482, 219] on div "Properties Walton Castle Overview Video Gallery Visit Website Reviews Suppliers…" at bounding box center [581, 192] width 1117 height 70
click at [494, 207] on link "Weddings" at bounding box center [469, 209] width 56 height 18
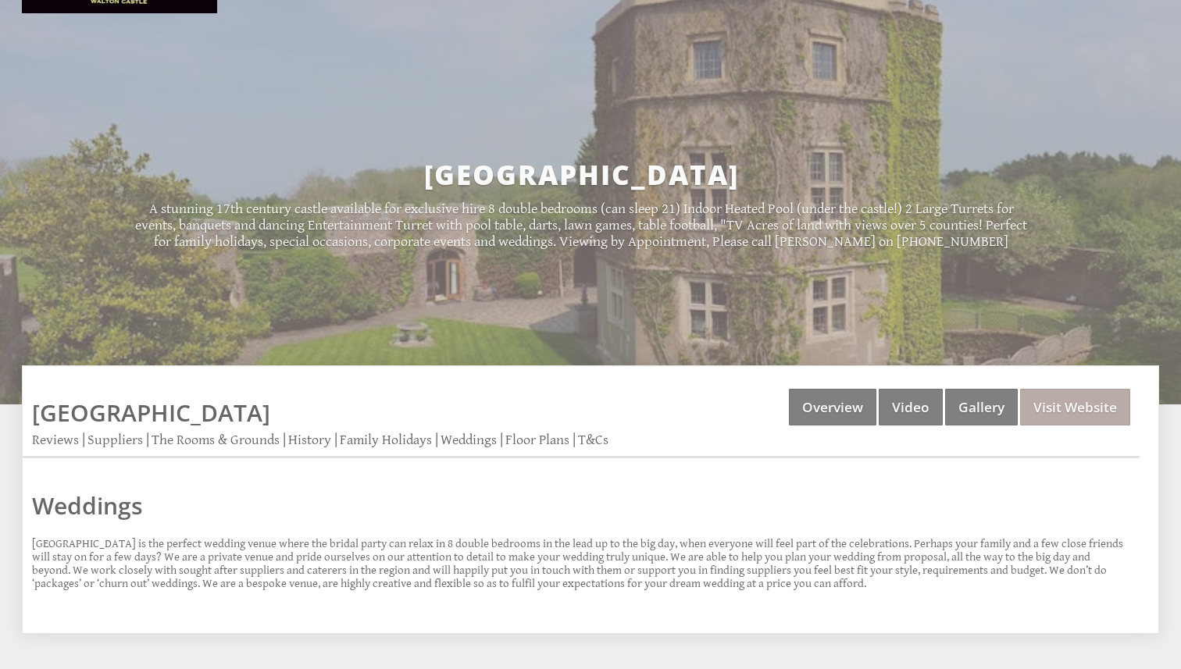
scroll to position [303, 0]
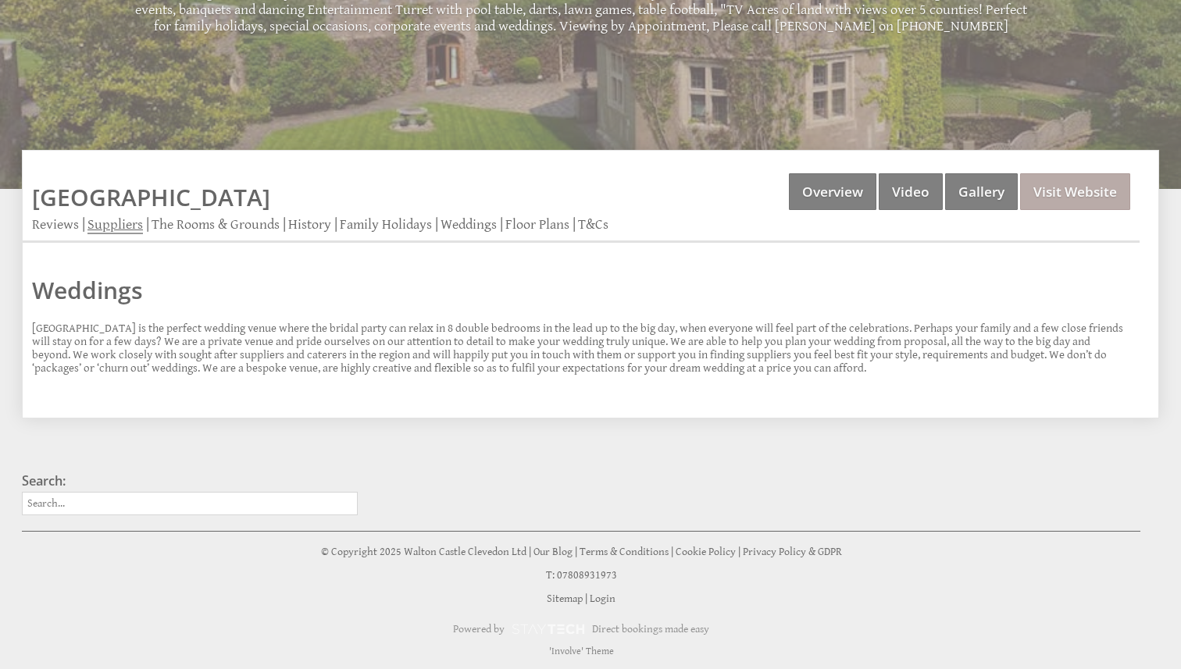
click at [130, 220] on link "Suppliers" at bounding box center [114, 225] width 55 height 18
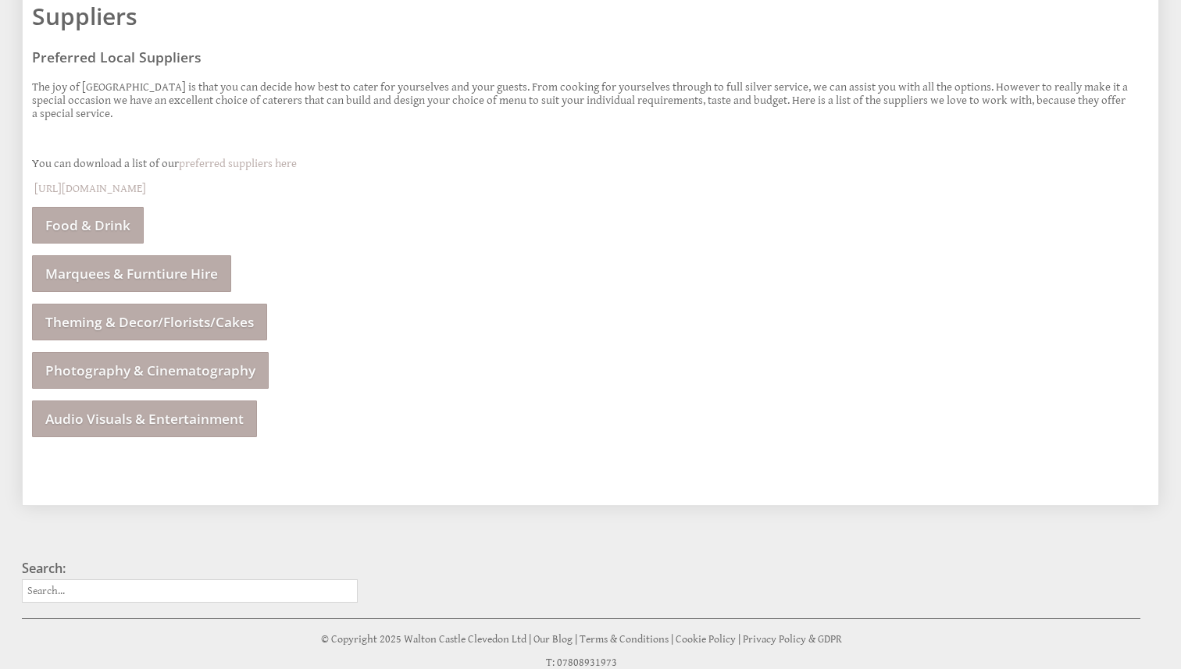
scroll to position [570, 0]
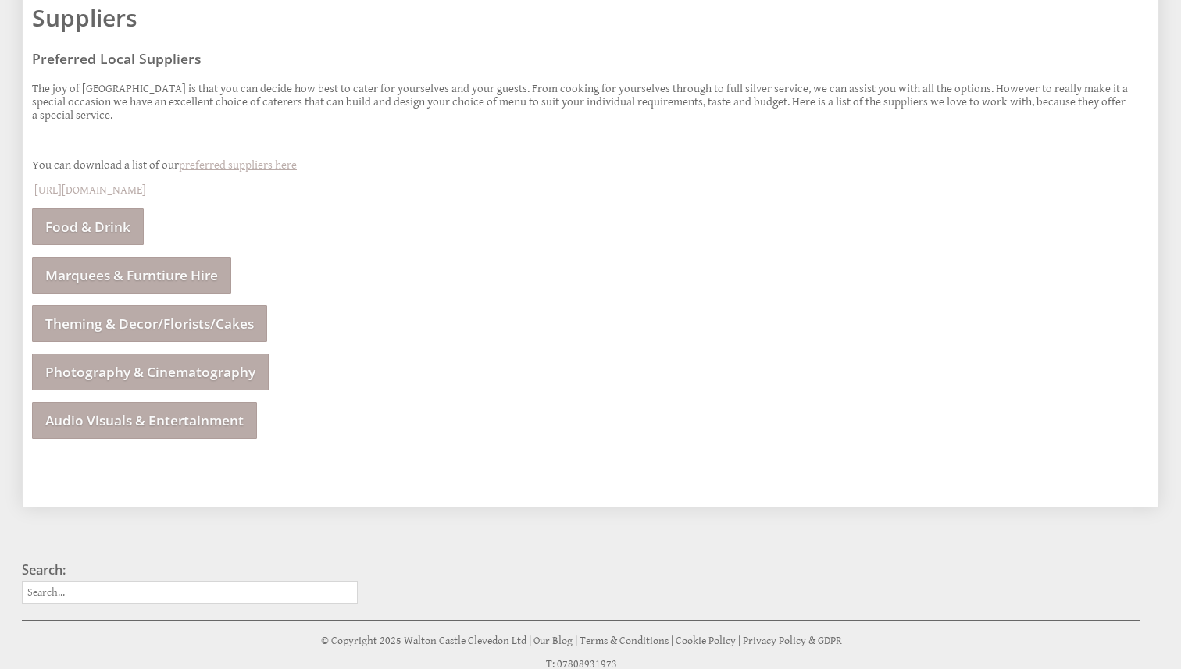
click at [284, 164] on link "preferred suppliers here" at bounding box center [238, 165] width 118 height 13
